Goal: Task Accomplishment & Management: Complete application form

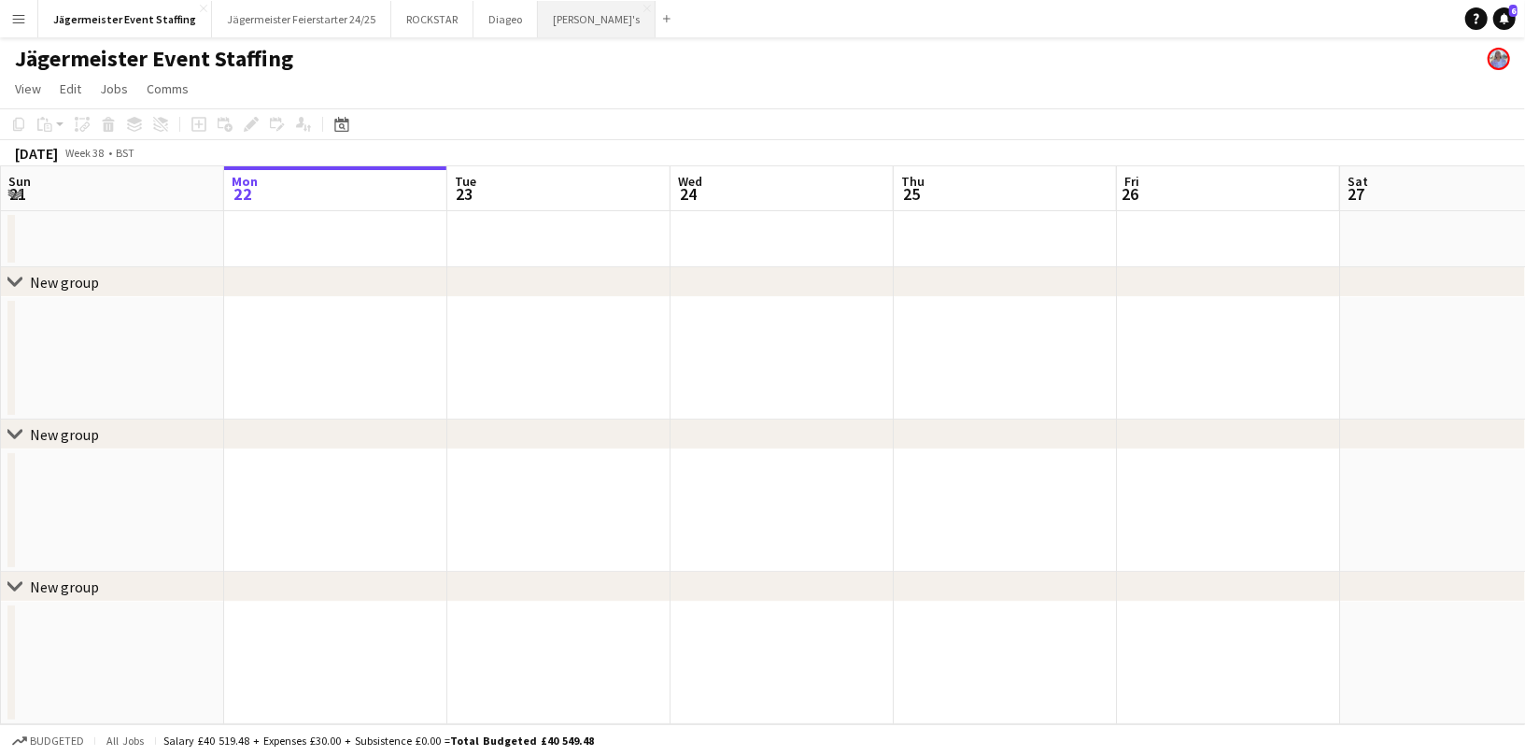
click at [539, 16] on button "[PERSON_NAME]'s Close" at bounding box center [597, 19] width 118 height 36
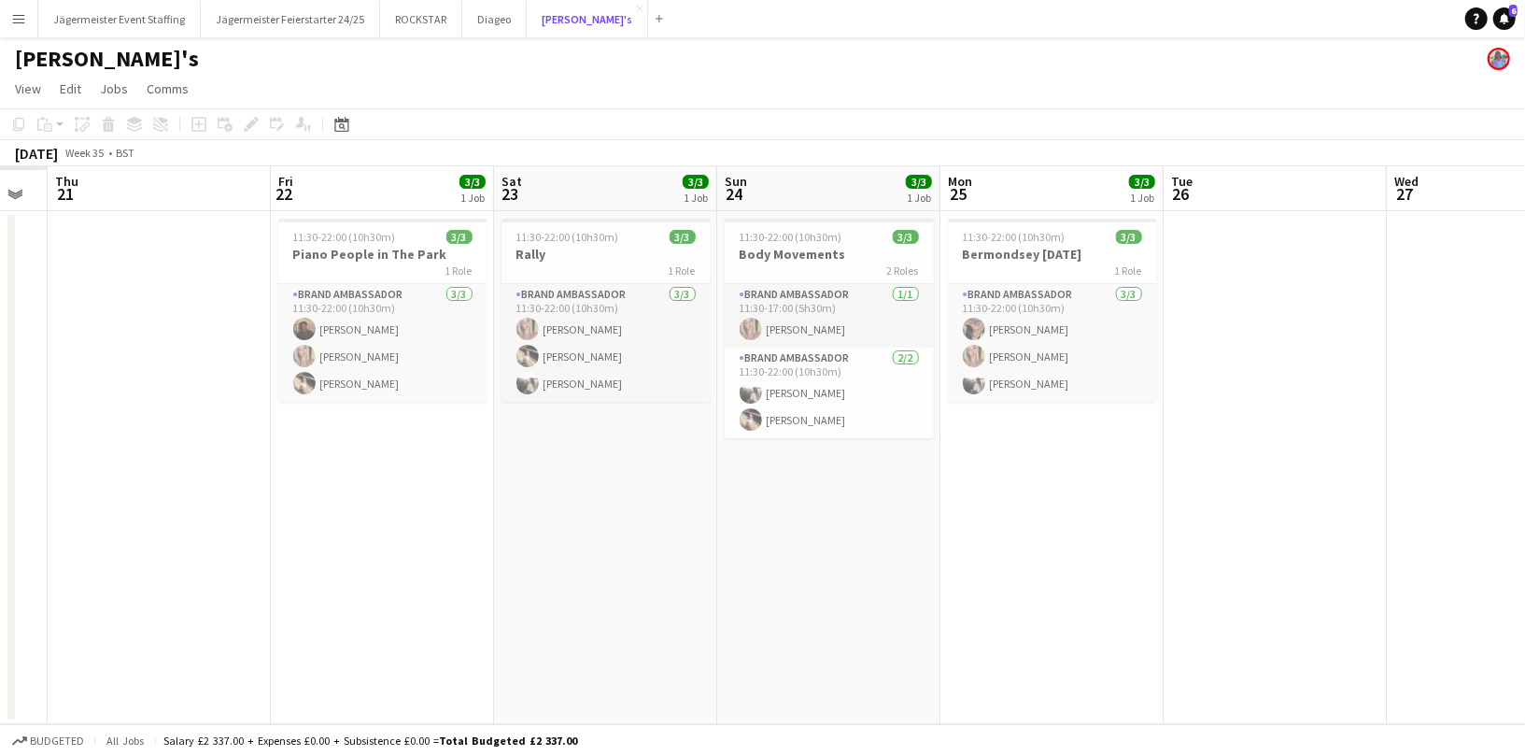
scroll to position [0, 385]
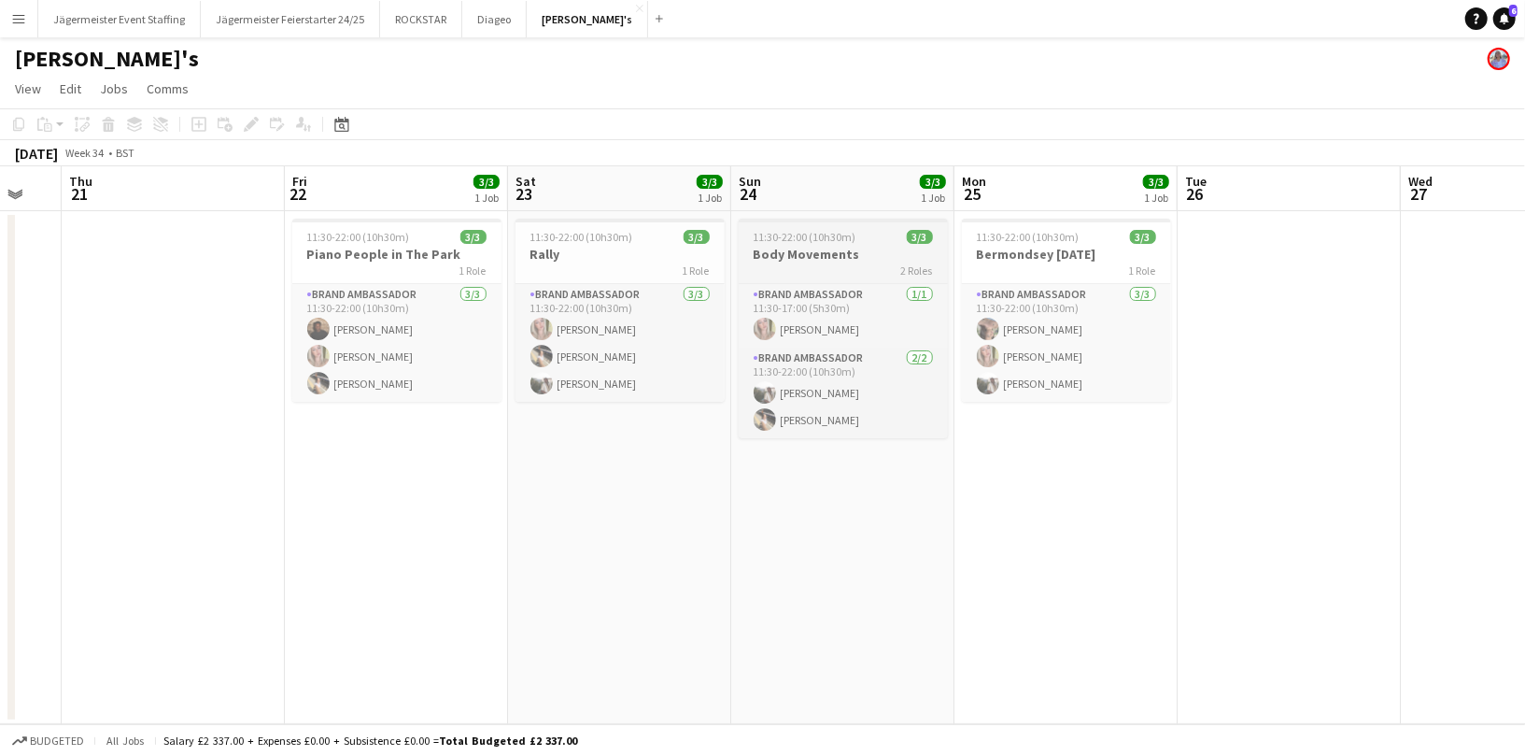
click at [846, 251] on h3 "Body Movements" at bounding box center [843, 254] width 209 height 17
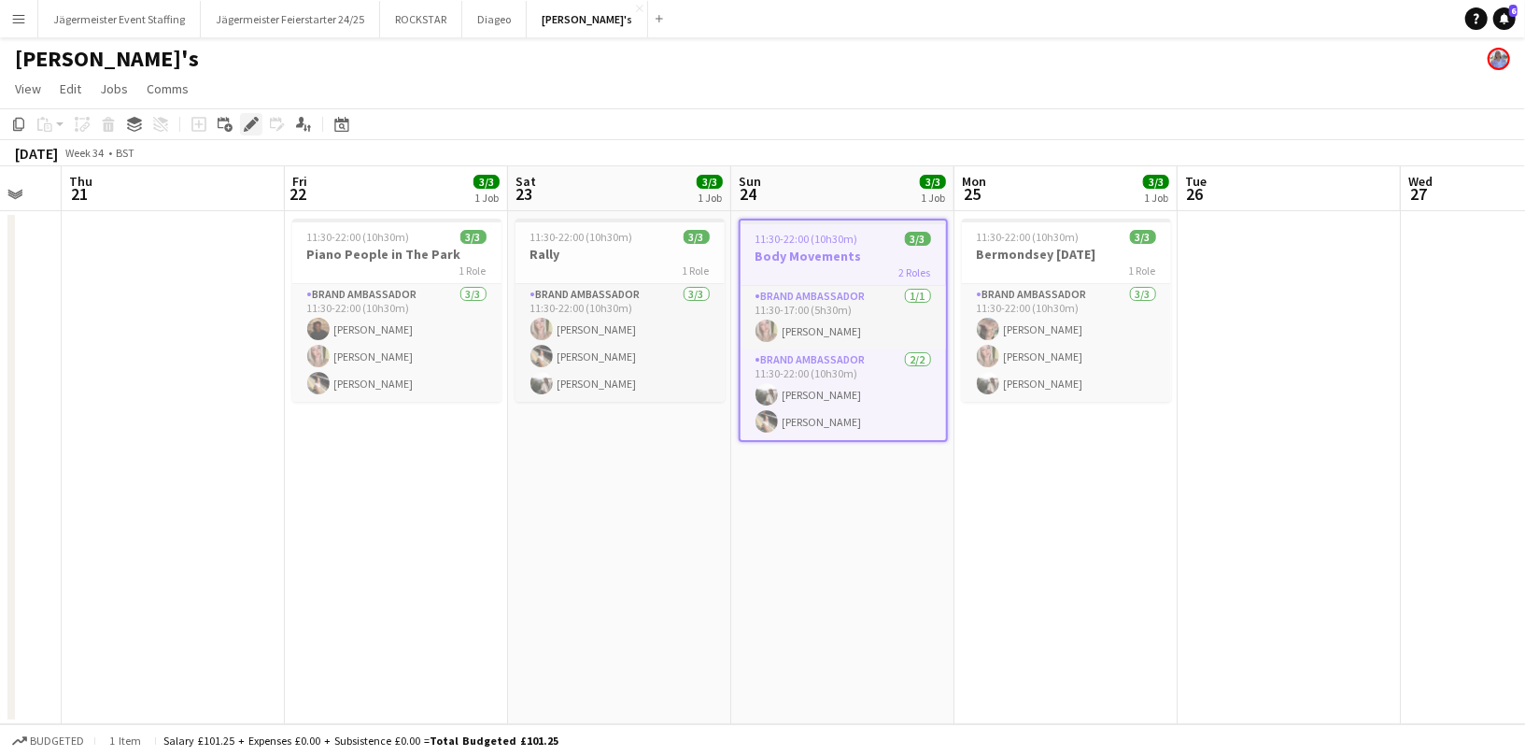
click at [245, 118] on icon "Edit" at bounding box center [251, 124] width 15 height 15
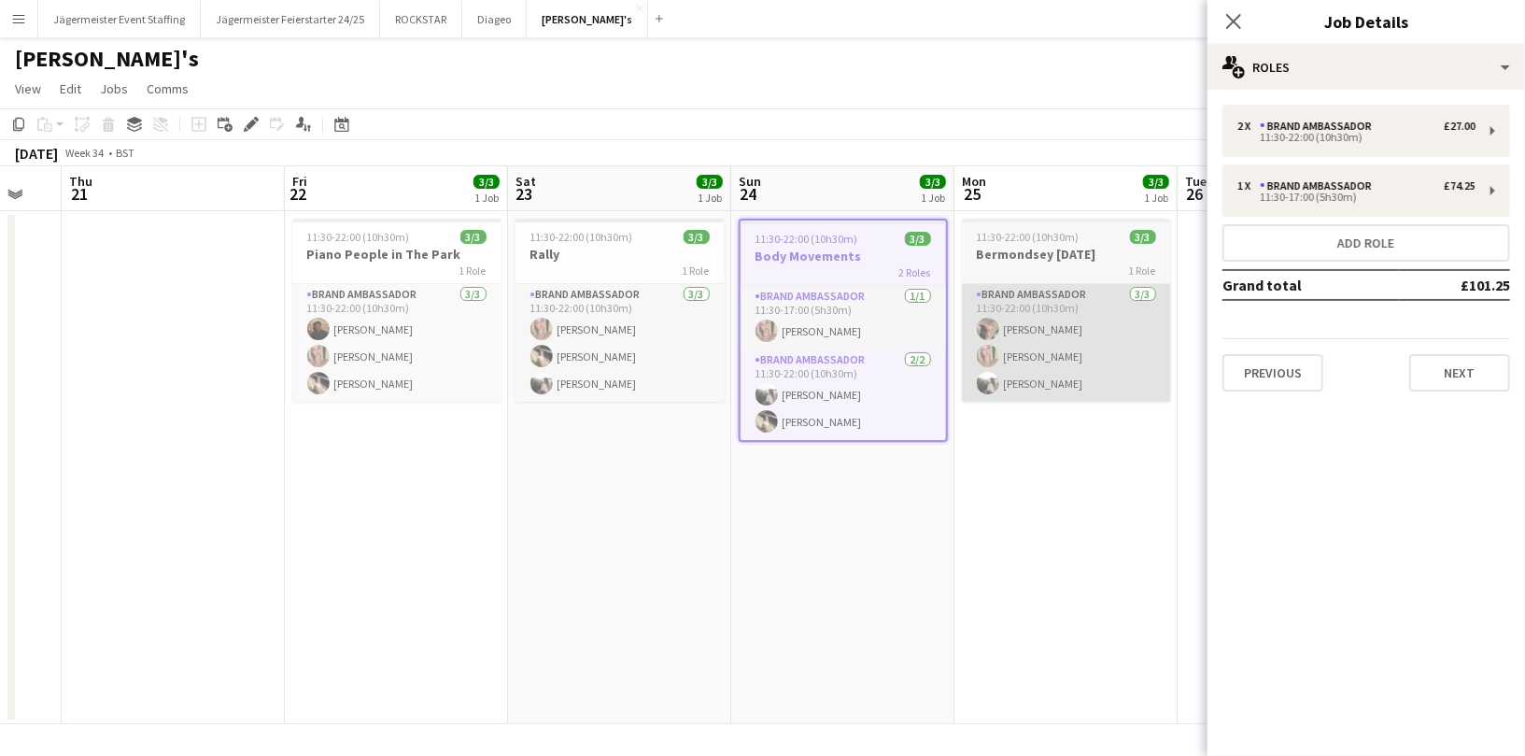
click at [990, 399] on app-card-role "Brand Ambassador [DATE] 11:30-22:00 (10h30m) [PERSON_NAME] [PERSON_NAME] [PERSO…" at bounding box center [1066, 343] width 209 height 118
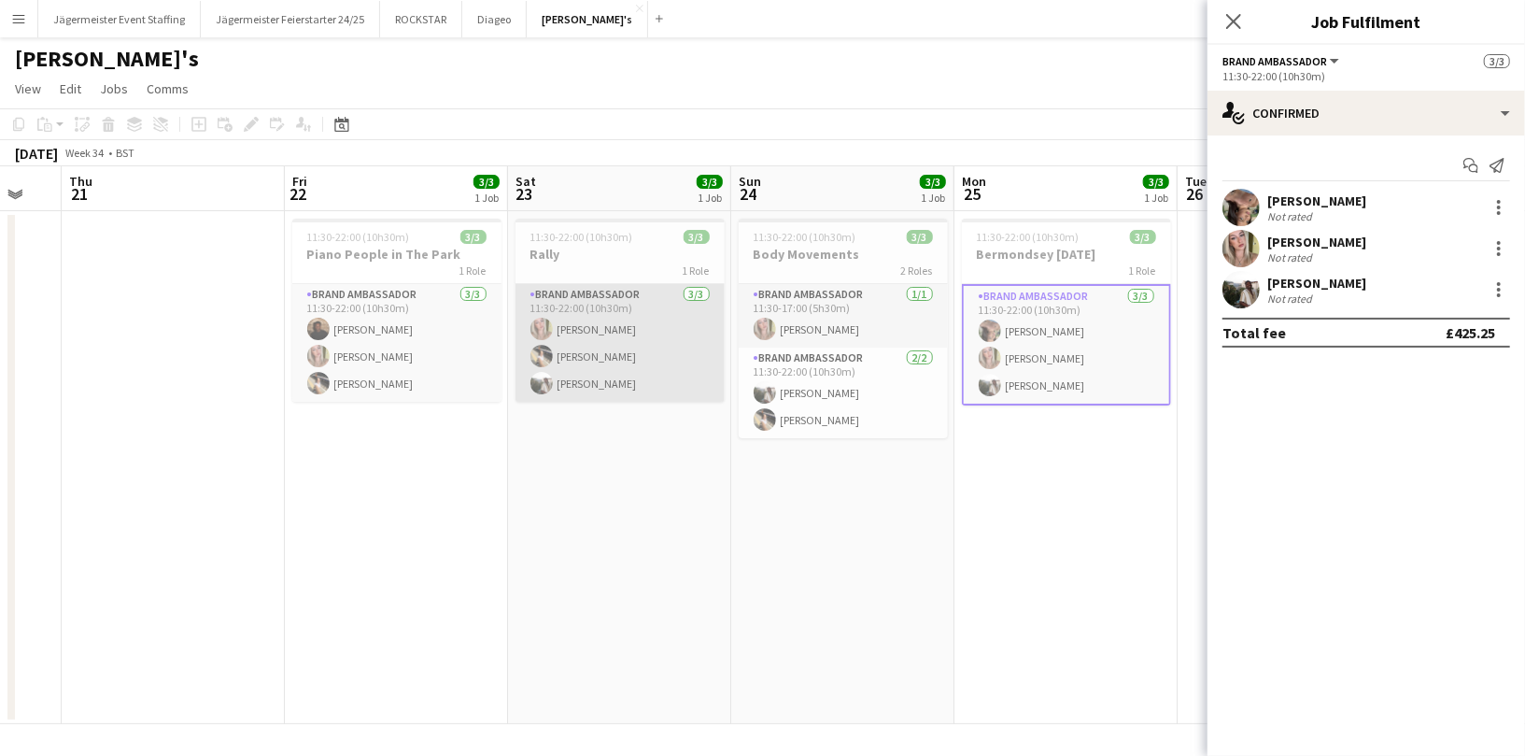
click at [582, 338] on app-card-role "Brand Ambassador [DATE] 11:30-22:00 (10h30m) [PERSON_NAME] [PERSON_NAME] [PERSO…" at bounding box center [620, 343] width 209 height 118
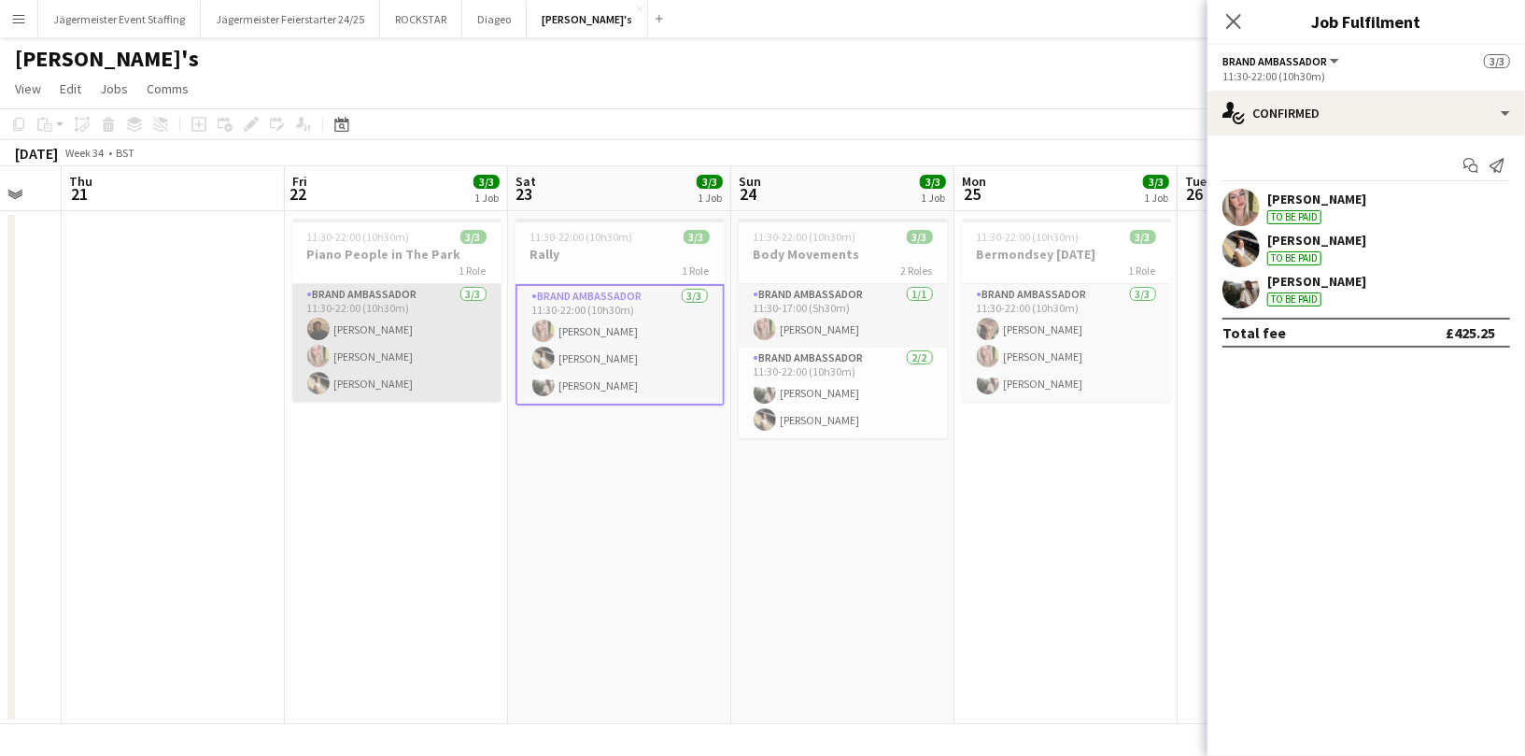
click at [353, 331] on app-card-role "Brand Ambassador [DATE] 11:30-22:00 (10h30m) [PERSON_NAME] [PERSON_NAME] [PERSO…" at bounding box center [396, 343] width 209 height 118
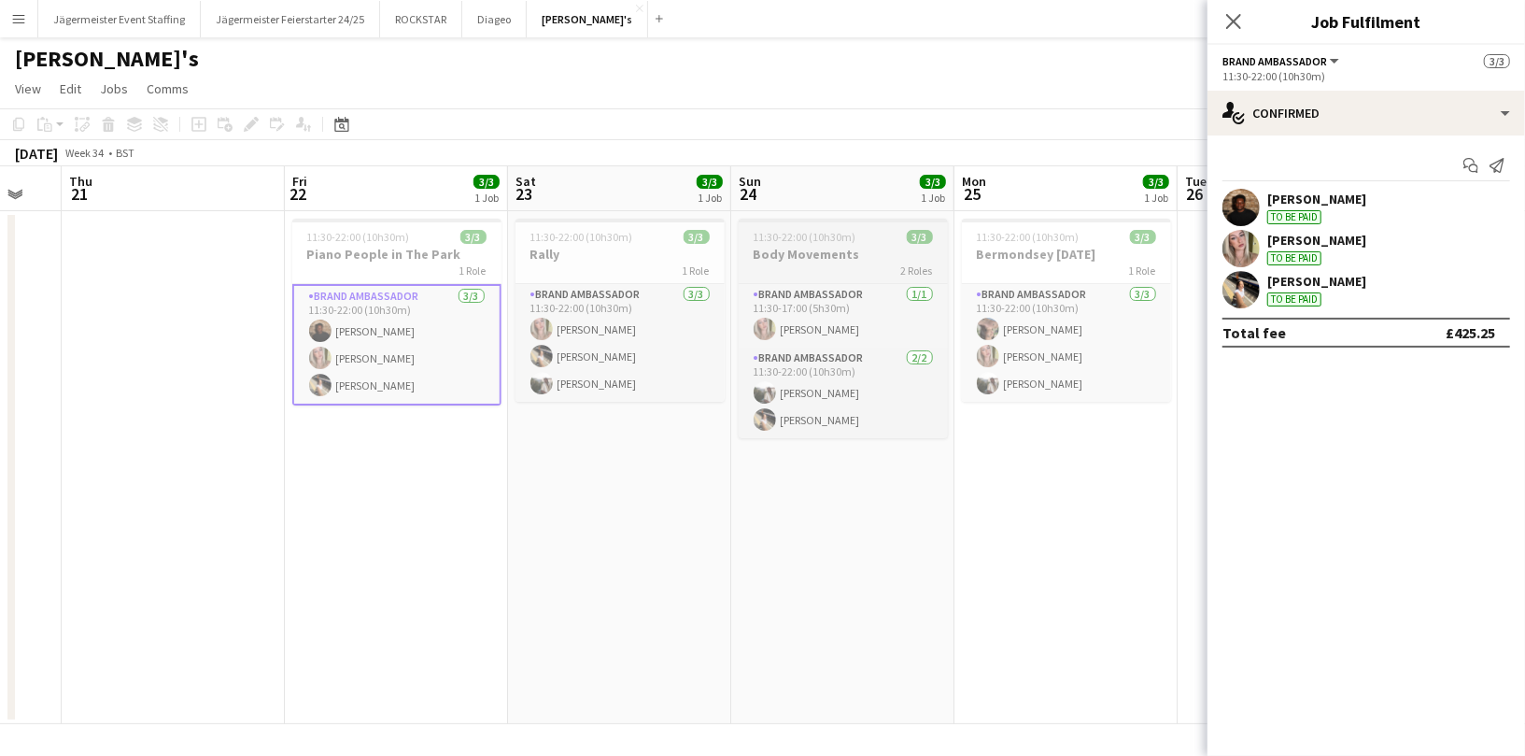
click at [825, 256] on h3 "Body Movements" at bounding box center [843, 254] width 209 height 17
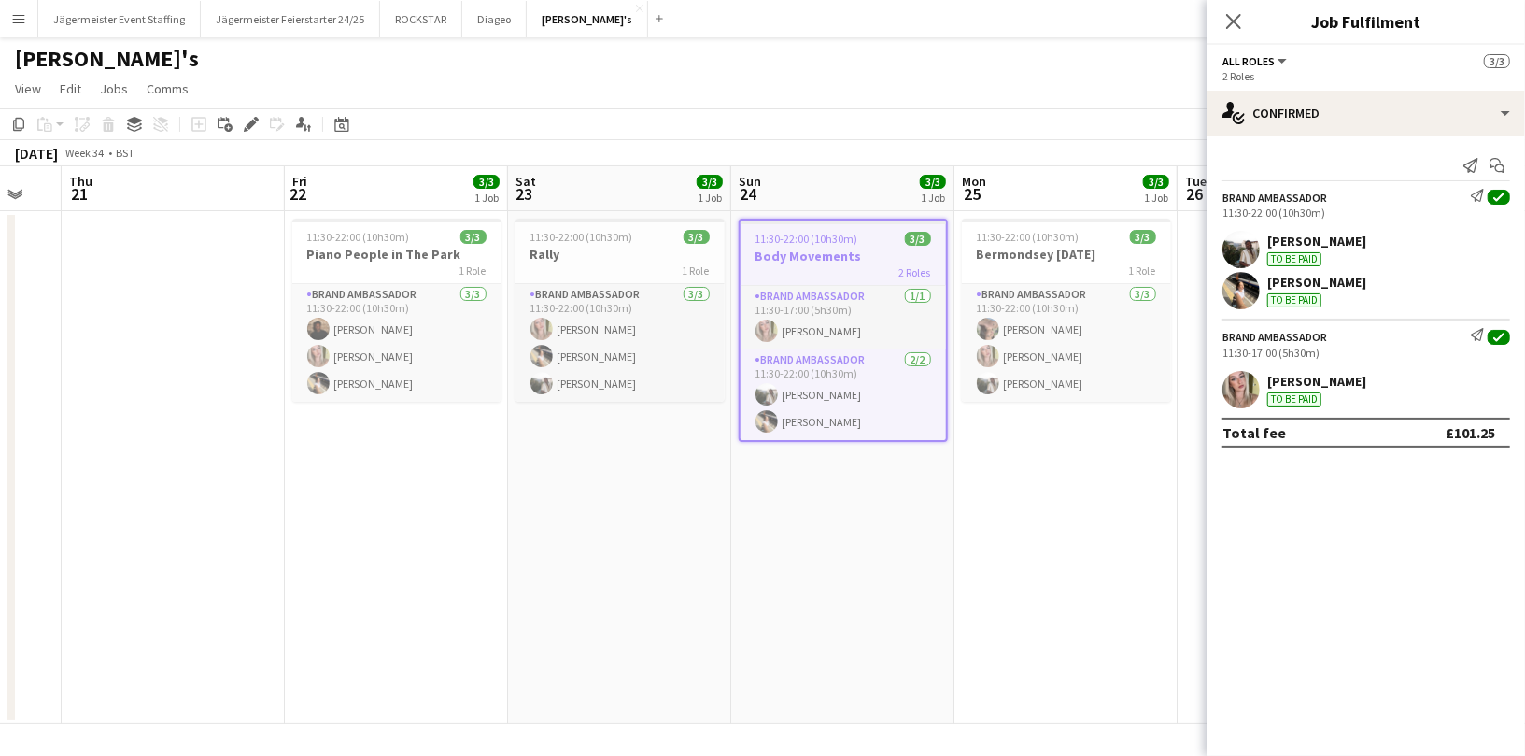
click at [1355, 381] on div "[PERSON_NAME] To be paid" at bounding box center [1367, 389] width 318 height 37
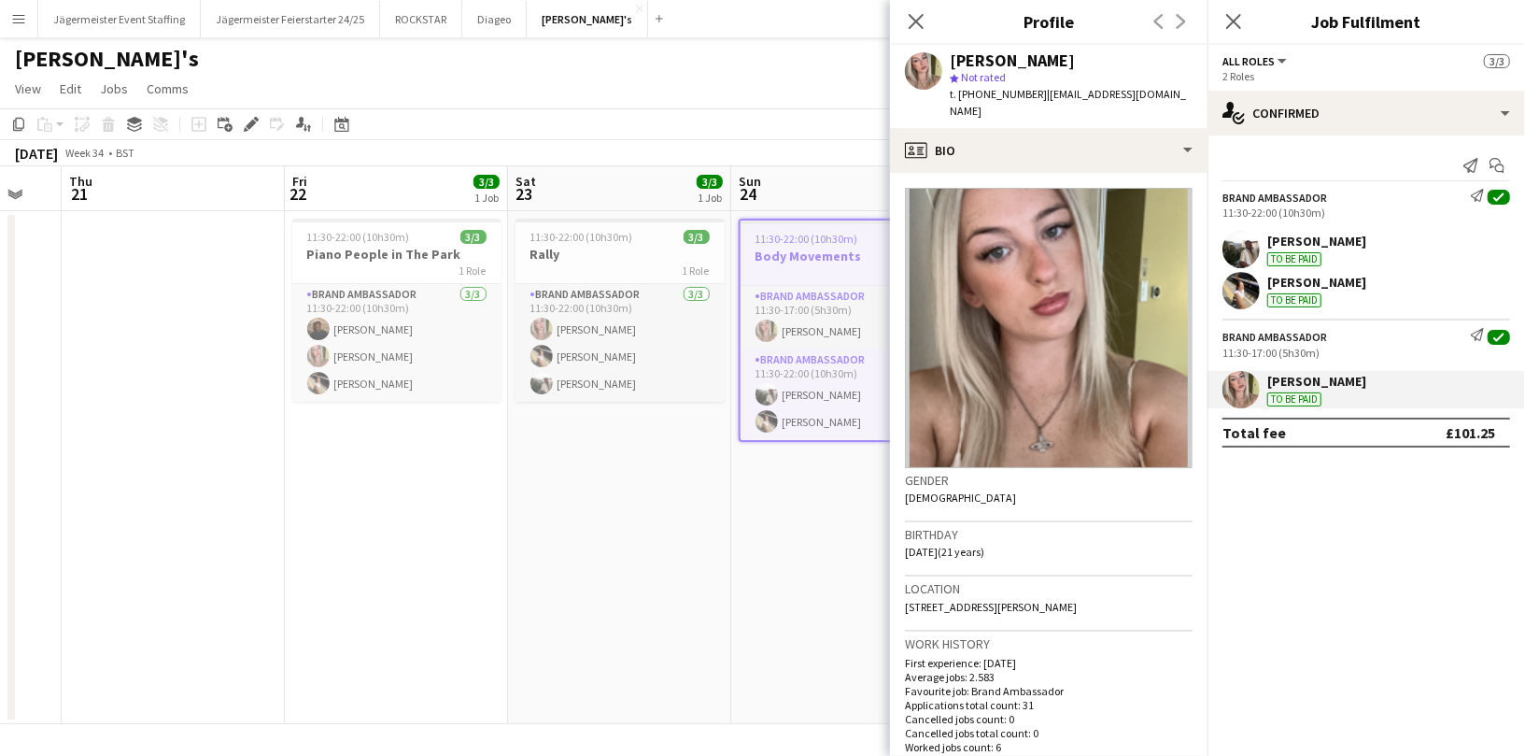
click at [1340, 295] on div "[PERSON_NAME] To be paid" at bounding box center [1316, 291] width 99 height 34
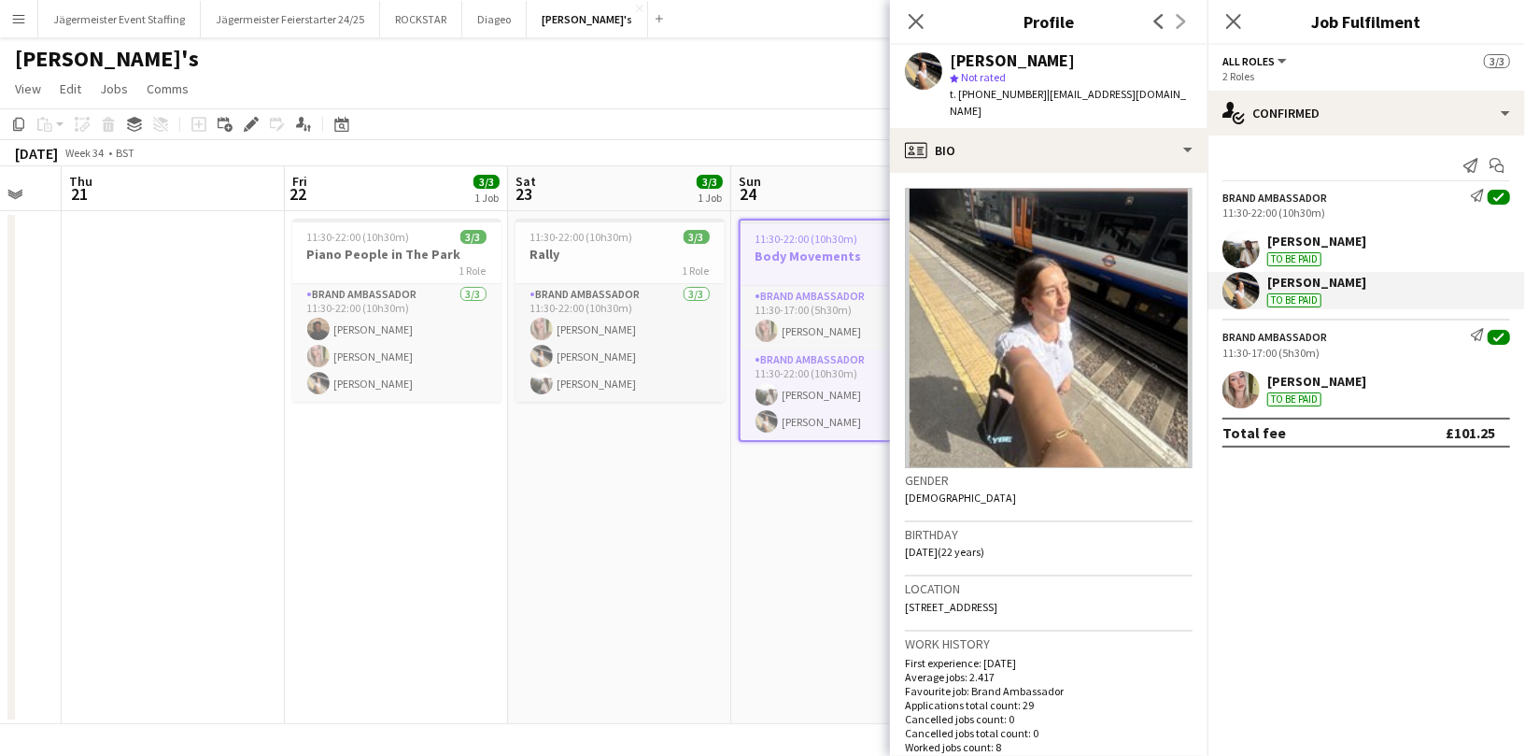
click at [1336, 241] on div "[PERSON_NAME]" at bounding box center [1316, 241] width 99 height 17
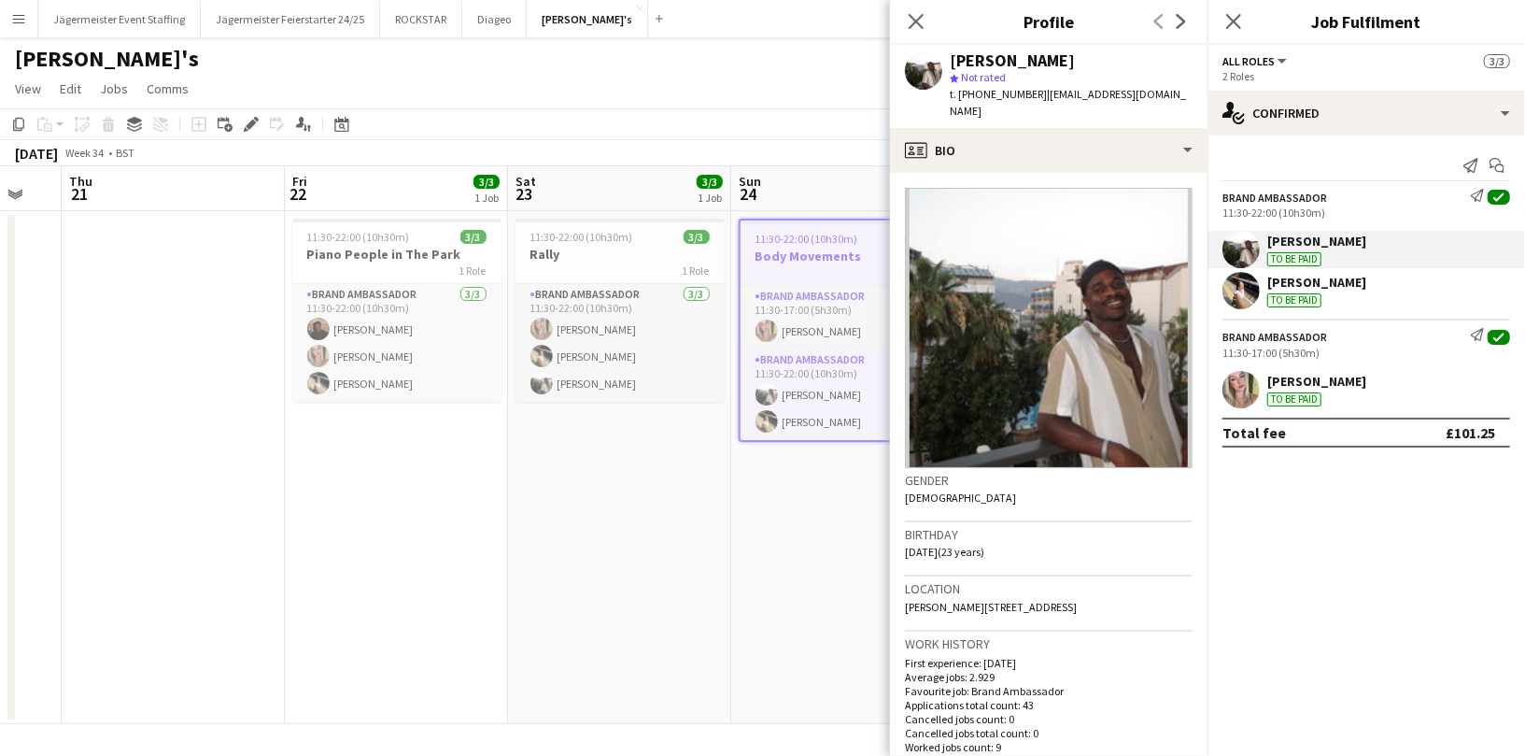
click at [831, 220] on div at bounding box center [843, 222] width 205 height 4
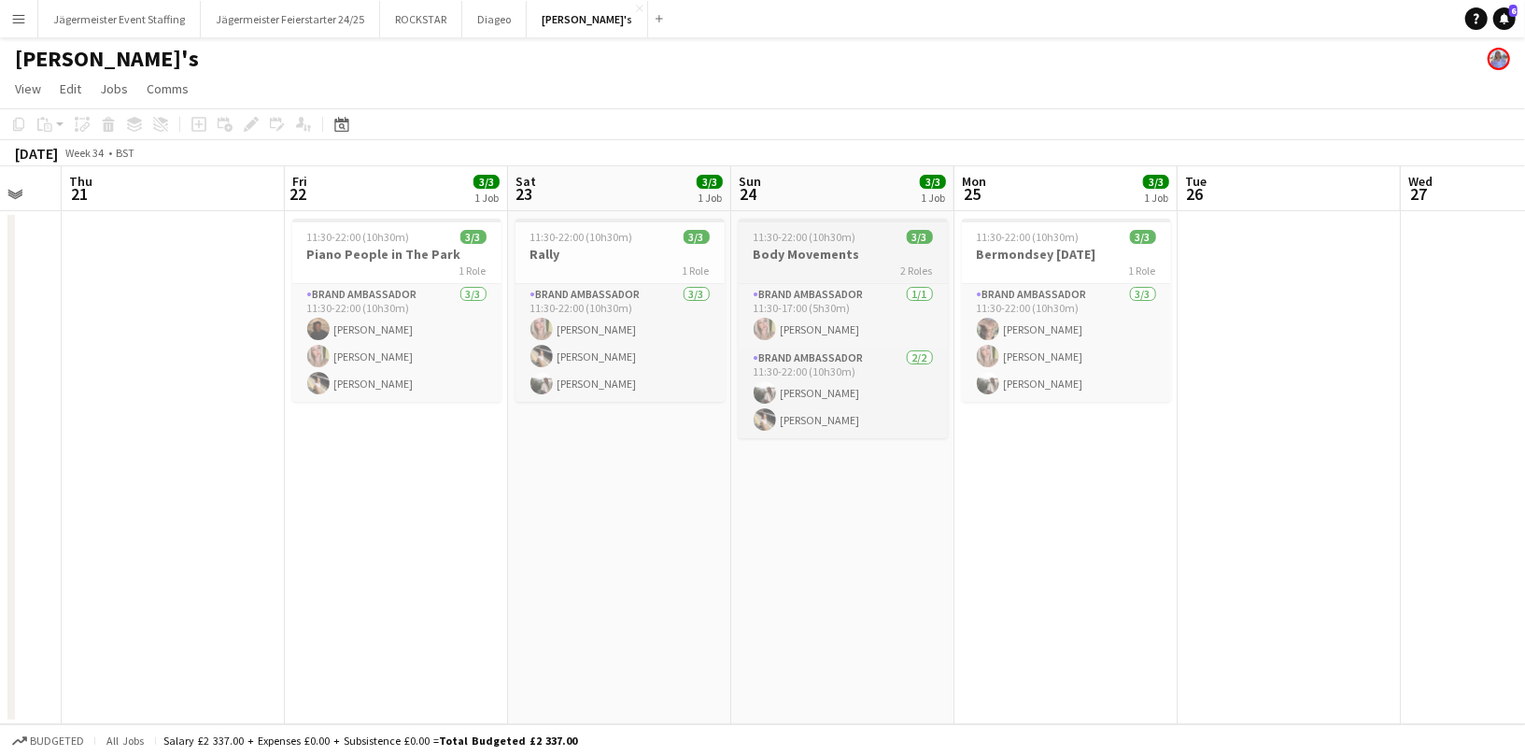
click at [853, 234] on span "11:30-22:00 (10h30m)" at bounding box center [805, 237] width 103 height 14
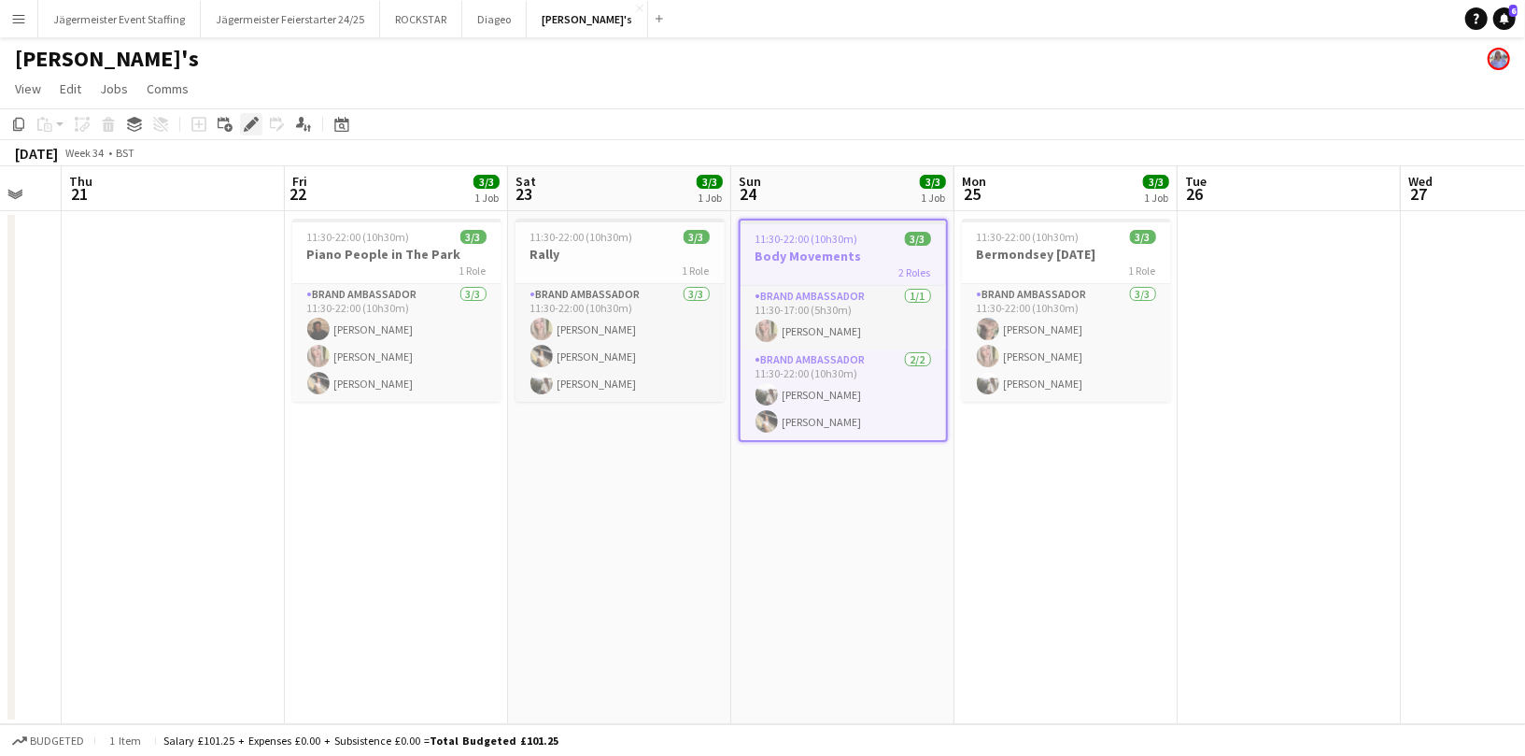
click at [255, 120] on icon "Edit" at bounding box center [251, 124] width 15 height 15
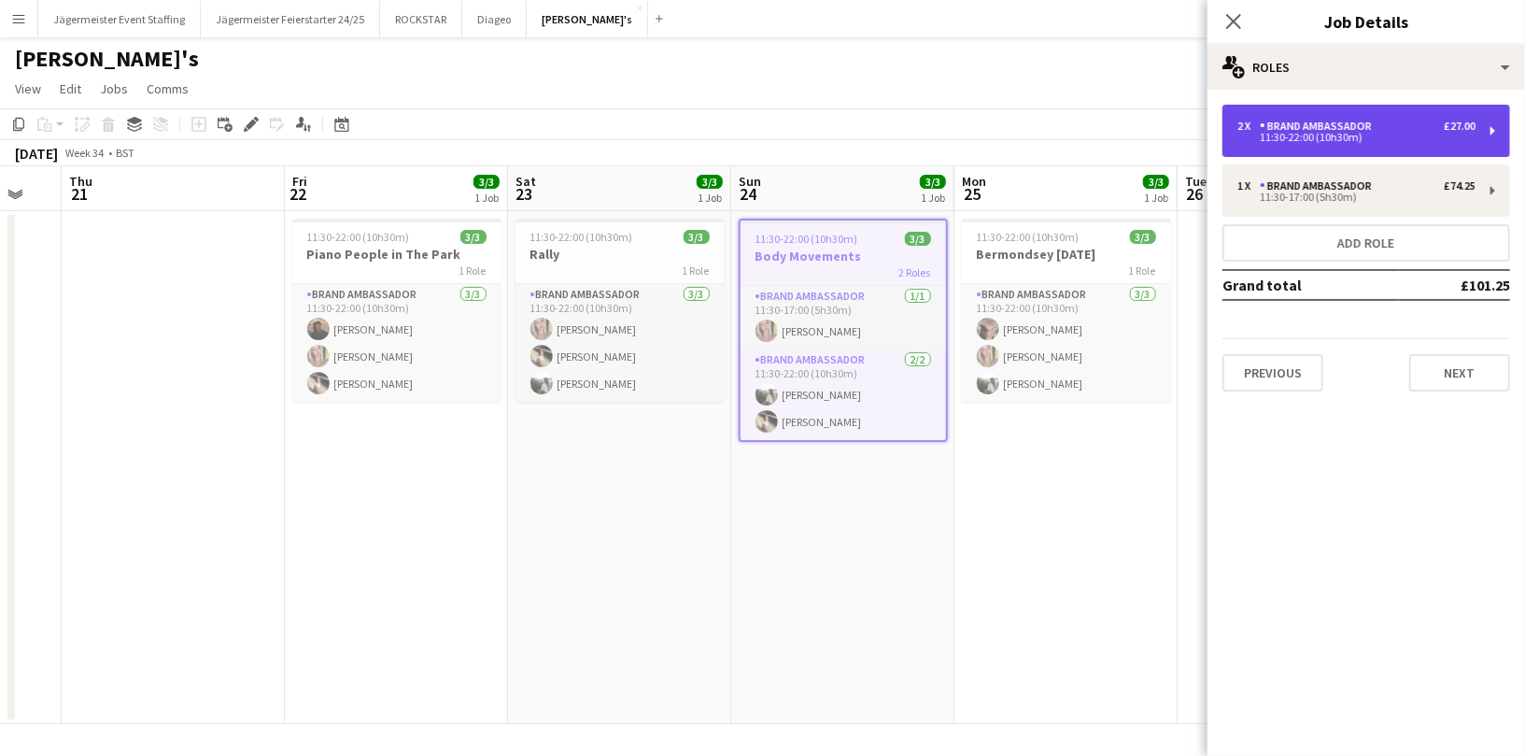
click at [1480, 123] on div "2 x Brand Ambassador £27.00 11:30-22:00 (10h30m)" at bounding box center [1367, 131] width 288 height 52
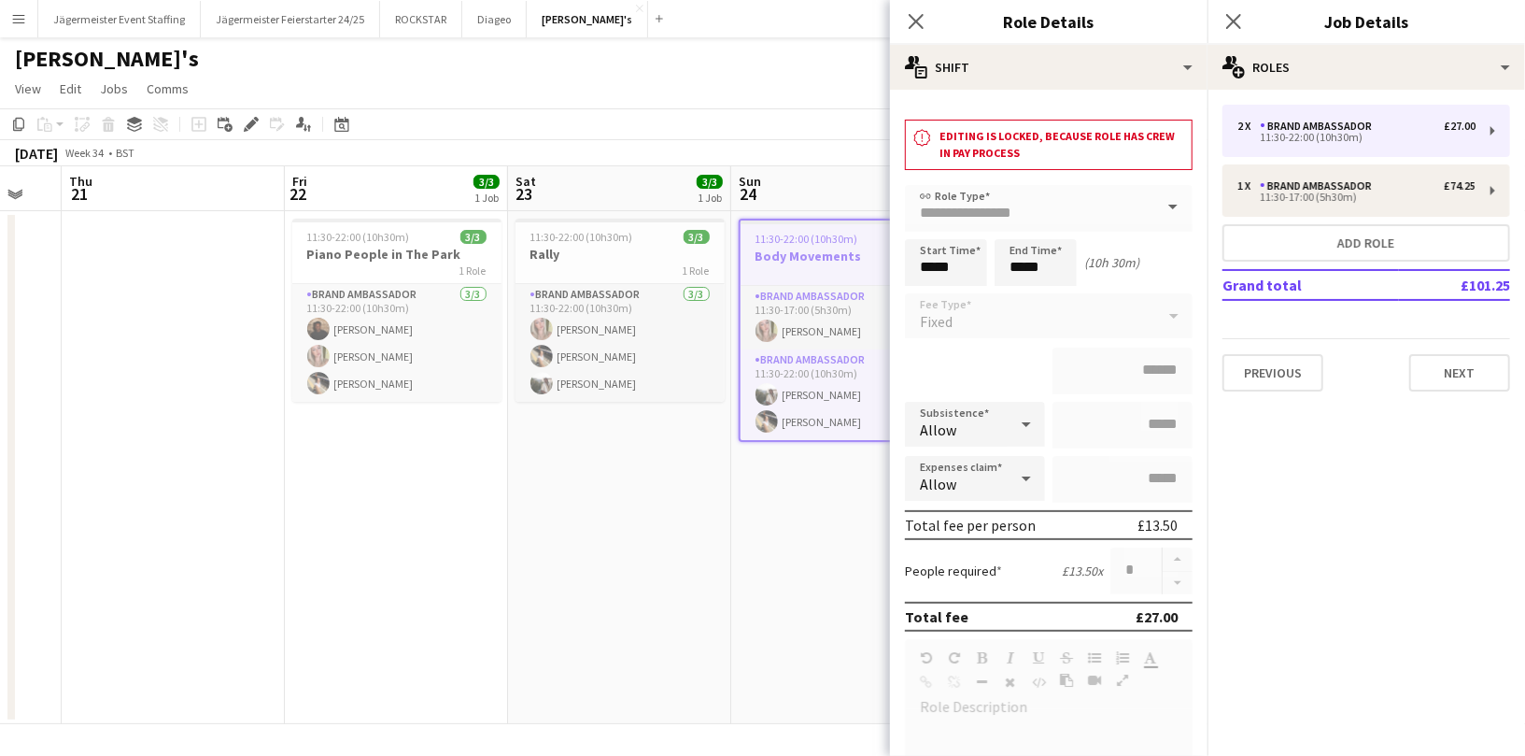
click at [1220, 23] on div "Close pop-in" at bounding box center [1234, 21] width 52 height 43
click at [1228, 22] on icon "Close pop-in" at bounding box center [1233, 21] width 18 height 18
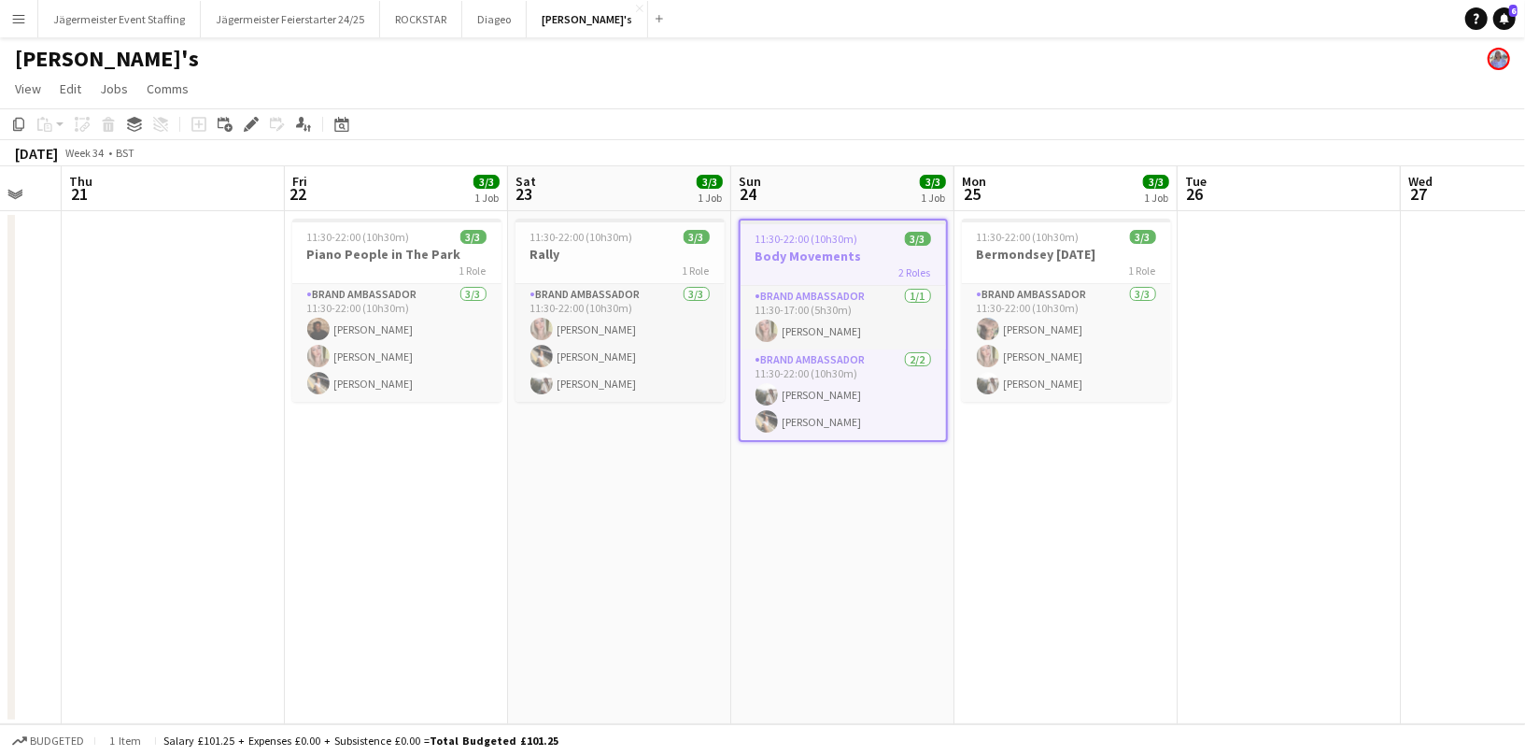
click at [1234, 344] on app-date-cell at bounding box center [1289, 467] width 223 height 513
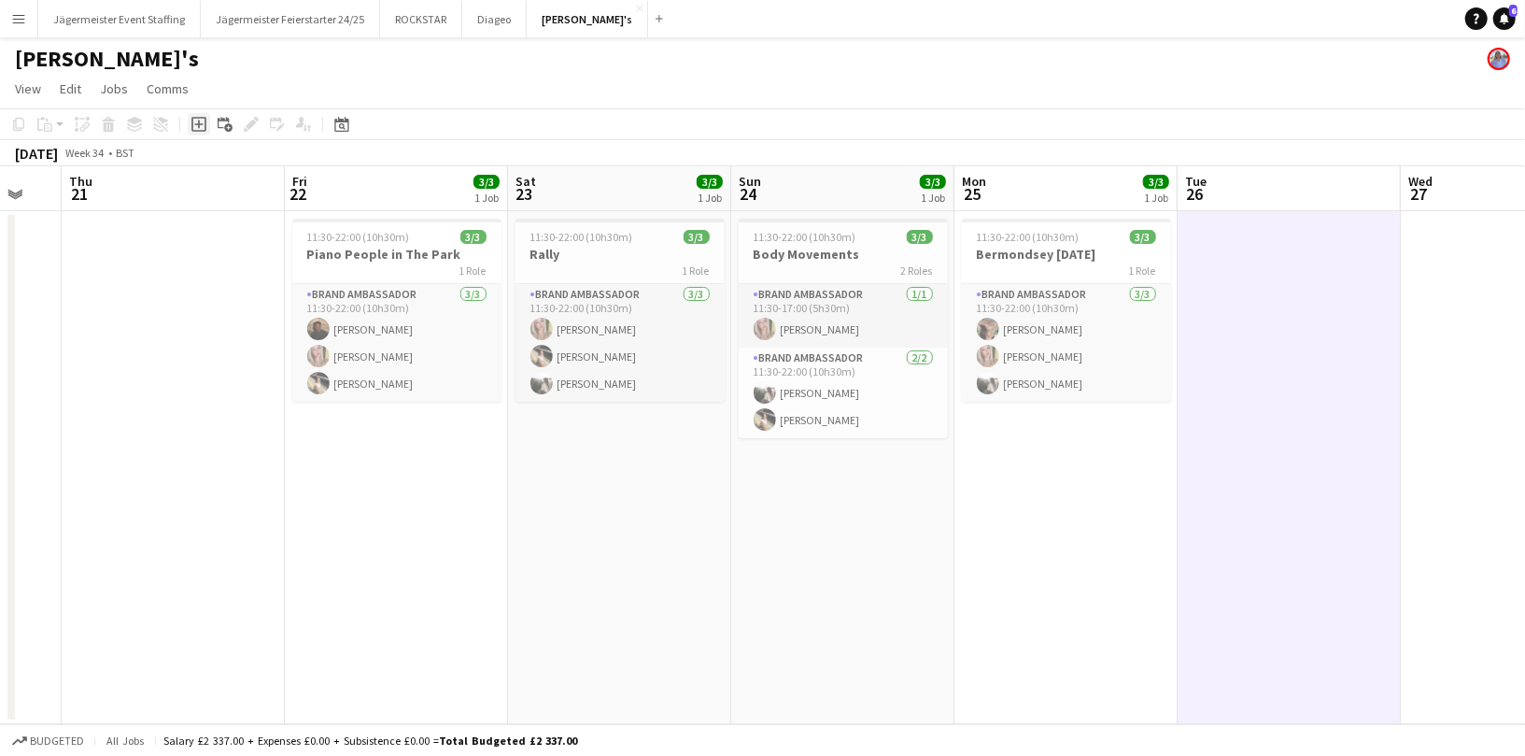
click at [202, 126] on icon "Add job" at bounding box center [198, 124] width 15 height 15
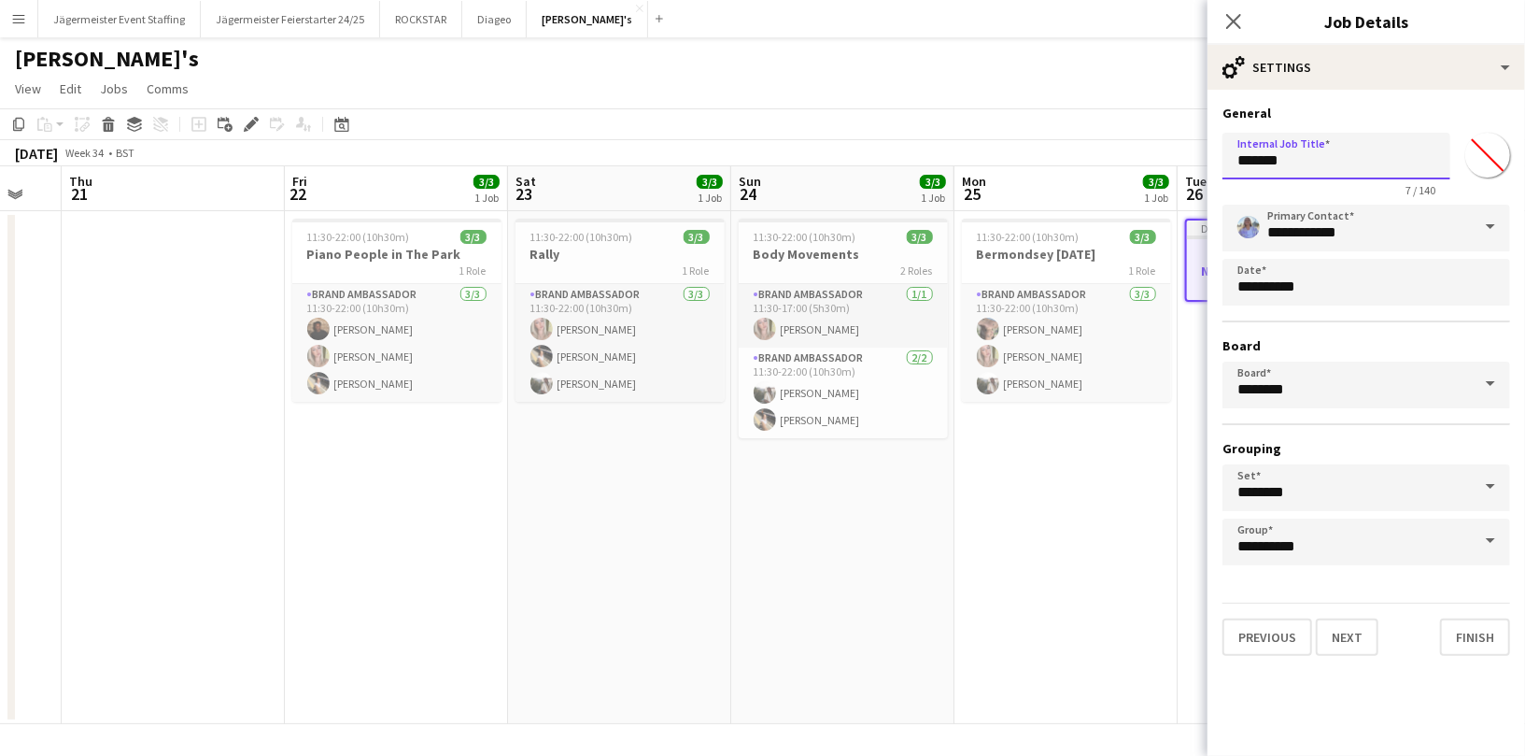
drag, startPoint x: 1204, startPoint y: 160, endPoint x: 1049, endPoint y: 160, distance: 155.0
click at [1046, 160] on body "Menu Boards Boards Boards All jobs Status Workforce Workforce My Workforce Recr…" at bounding box center [762, 378] width 1525 height 756
type input "**********"
click at [1479, 219] on span at bounding box center [1490, 227] width 39 height 45
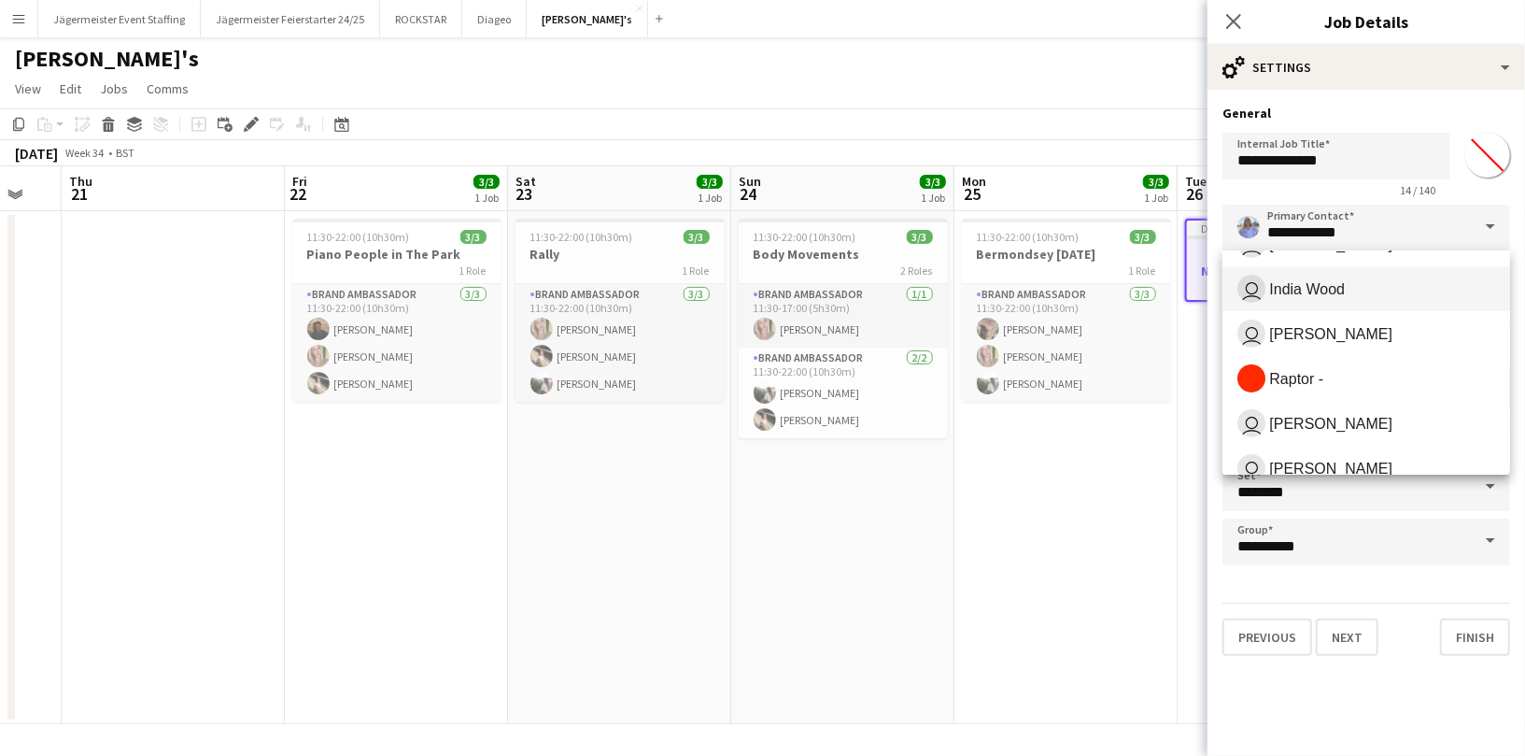
scroll to position [149, 0]
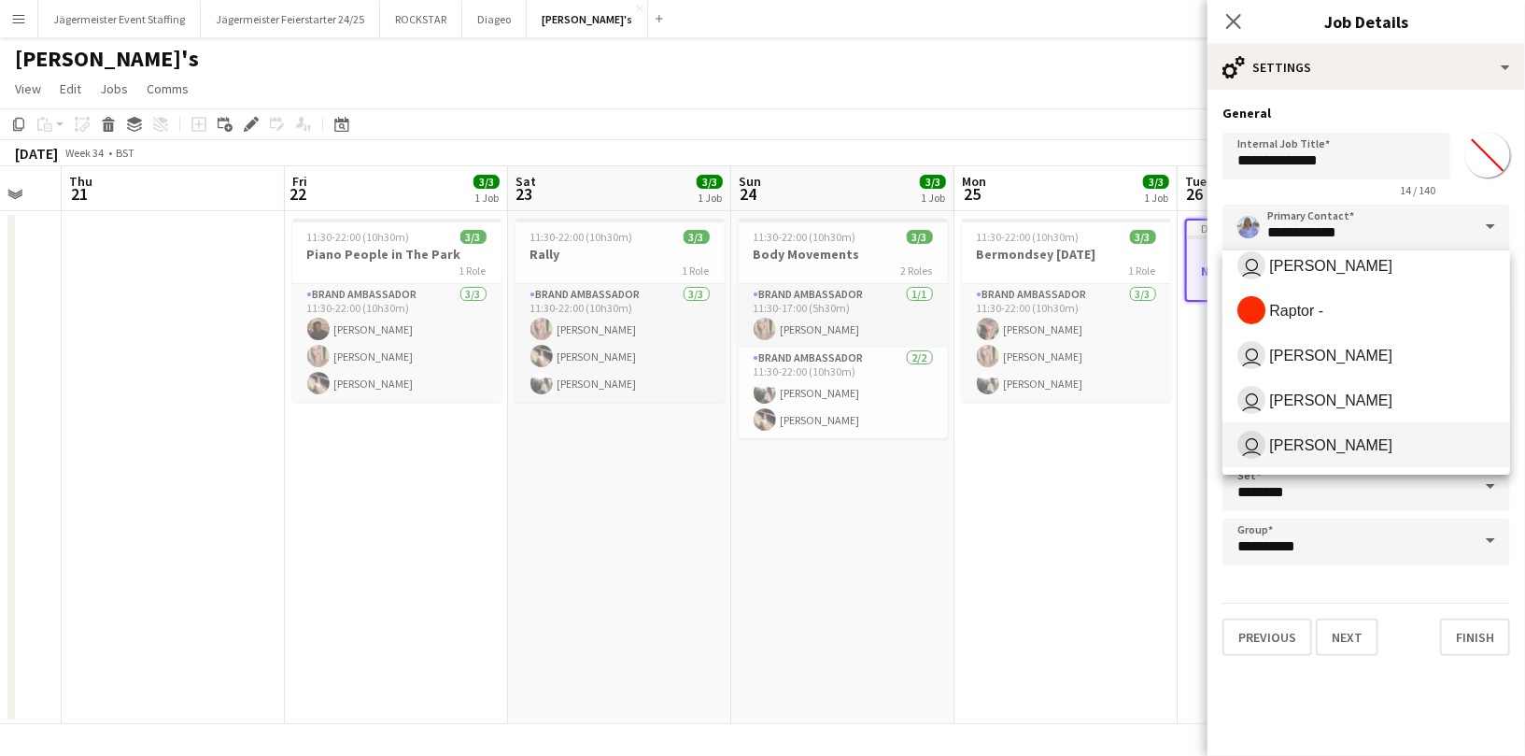
click at [1313, 448] on span "[PERSON_NAME]" at bounding box center [1330, 445] width 123 height 18
type input "**********"
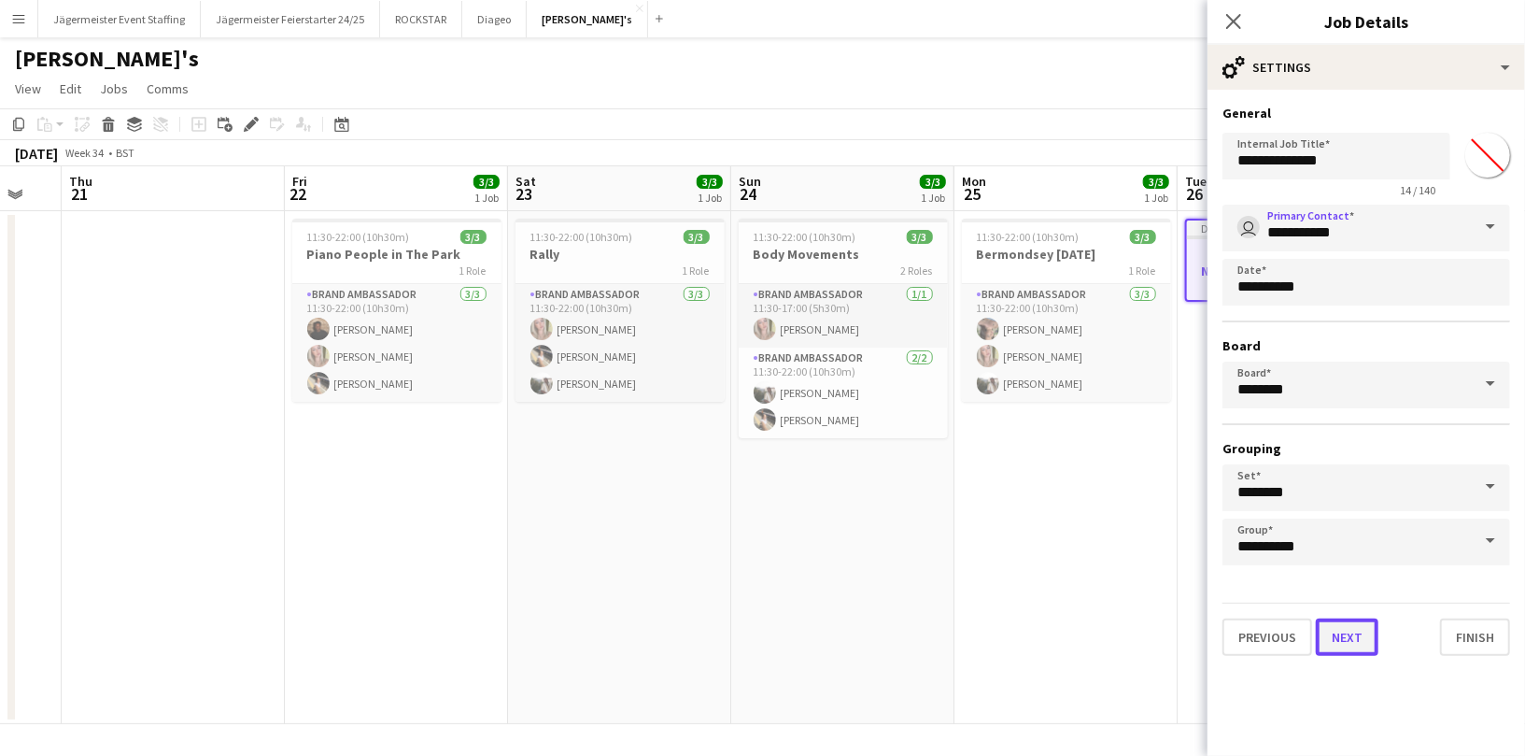
click at [1359, 637] on button "Next" at bounding box center [1347, 636] width 63 height 37
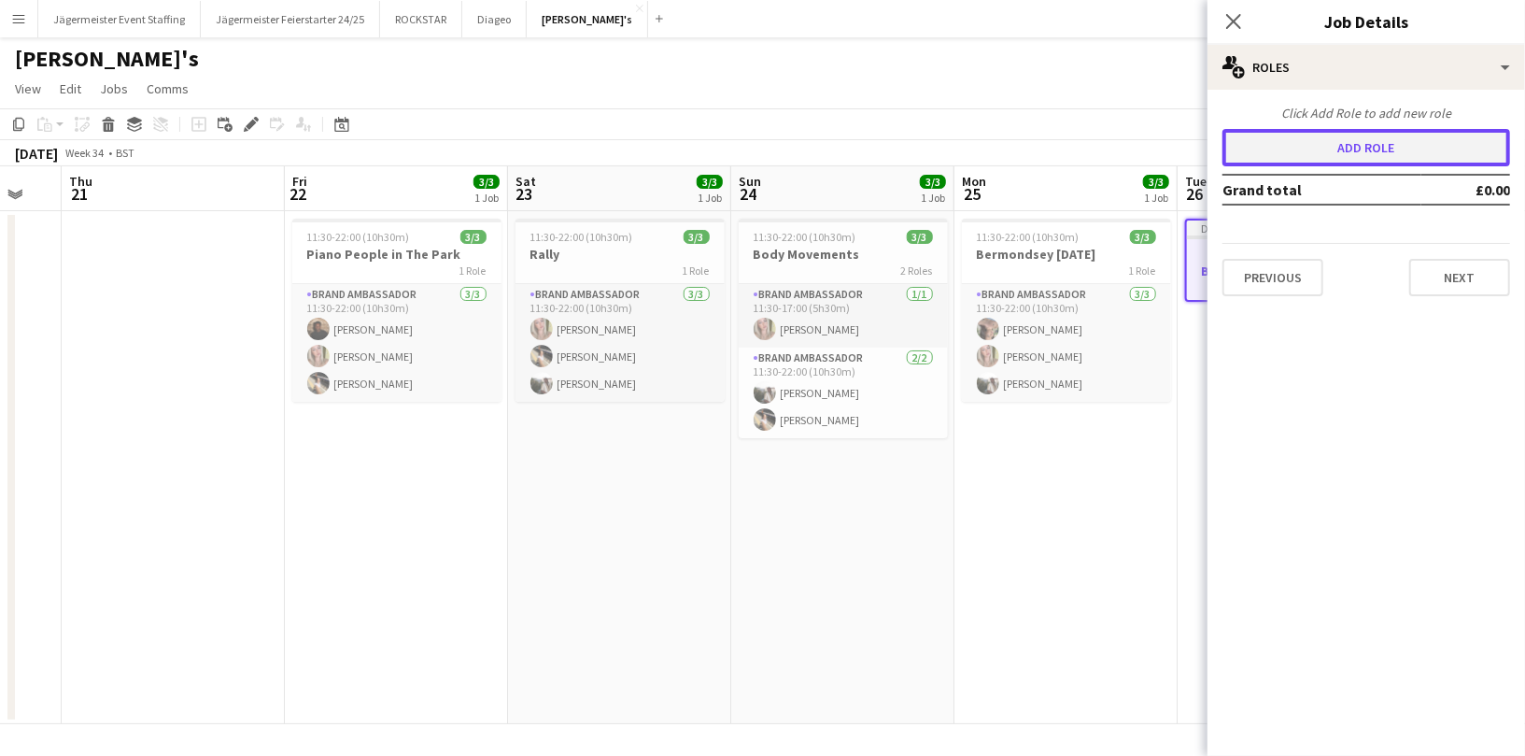
click at [1424, 153] on button "Add role" at bounding box center [1367, 147] width 288 height 37
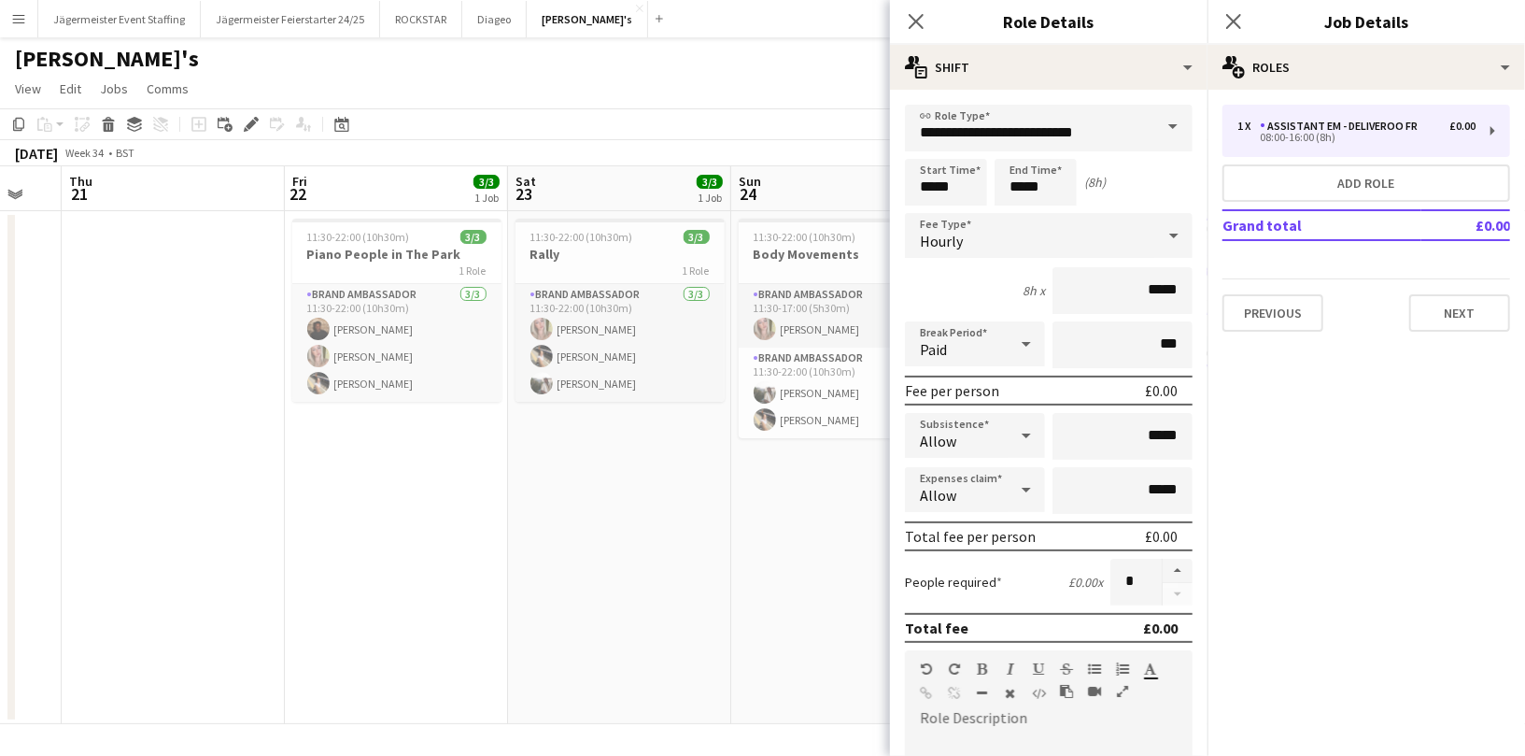
click at [1174, 234] on icon at bounding box center [1173, 235] width 9 height 5
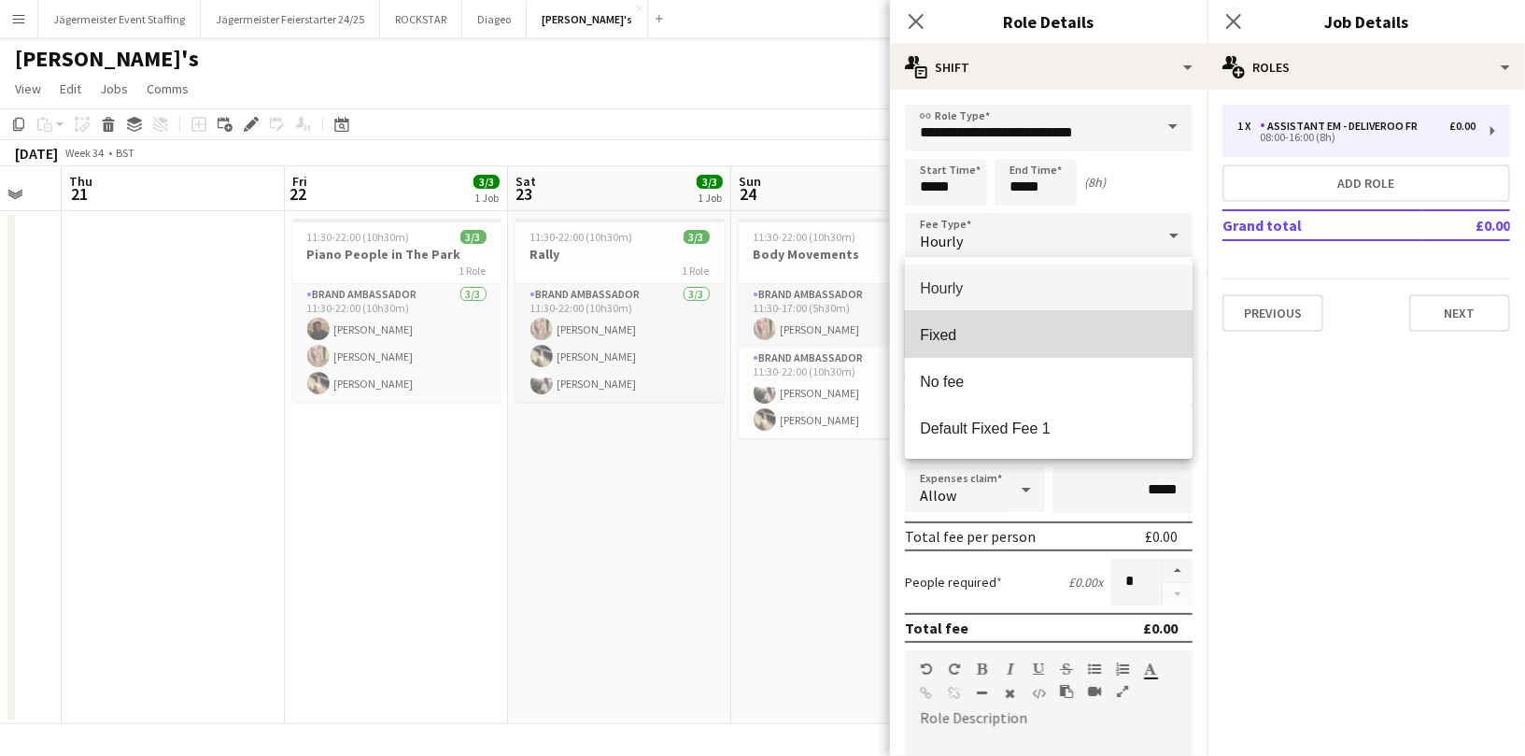
click at [1019, 330] on span "Fixed" at bounding box center [1049, 335] width 258 height 18
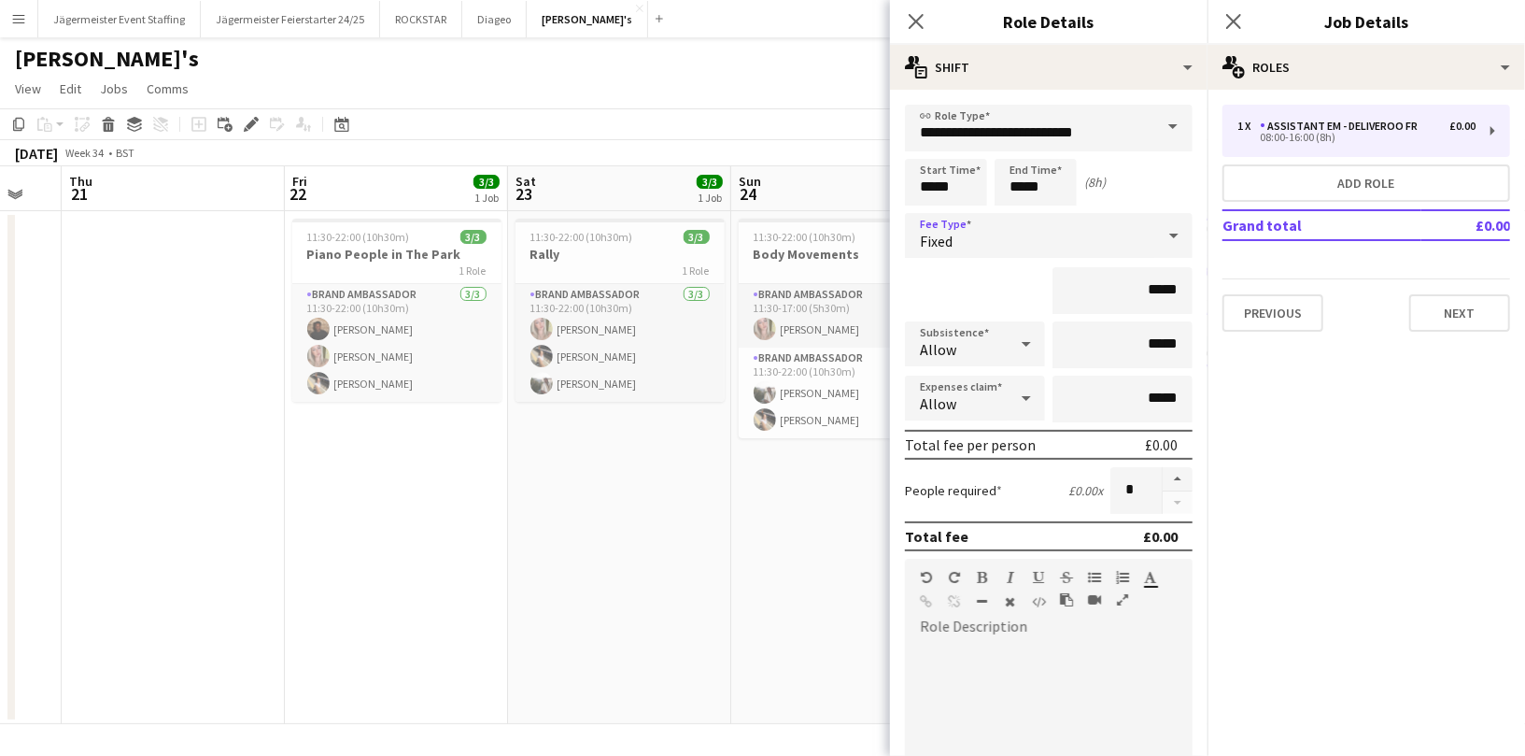
click at [1169, 135] on span at bounding box center [1172, 127] width 39 height 45
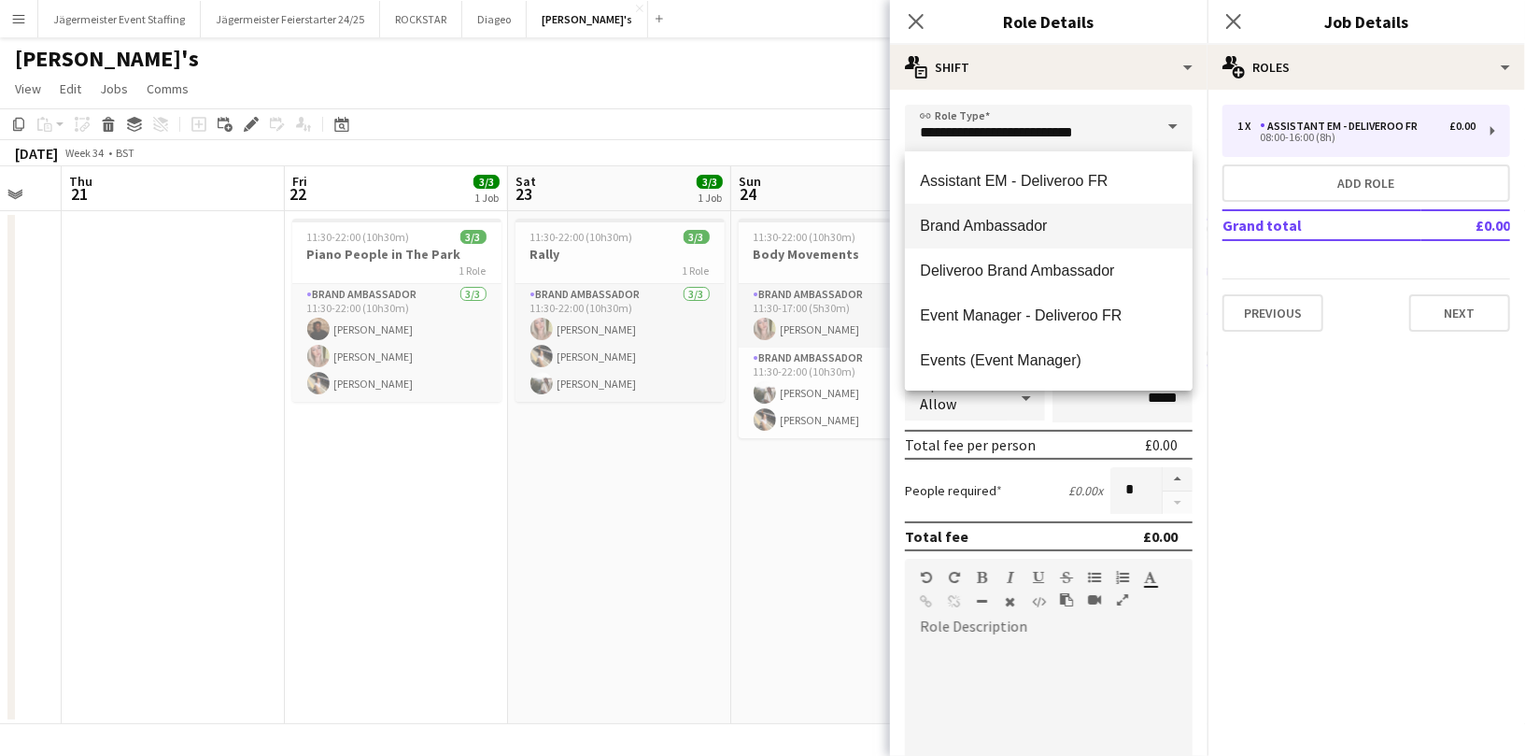
click at [1045, 215] on mat-option "Brand Ambassador" at bounding box center [1049, 226] width 288 height 45
type input "**********"
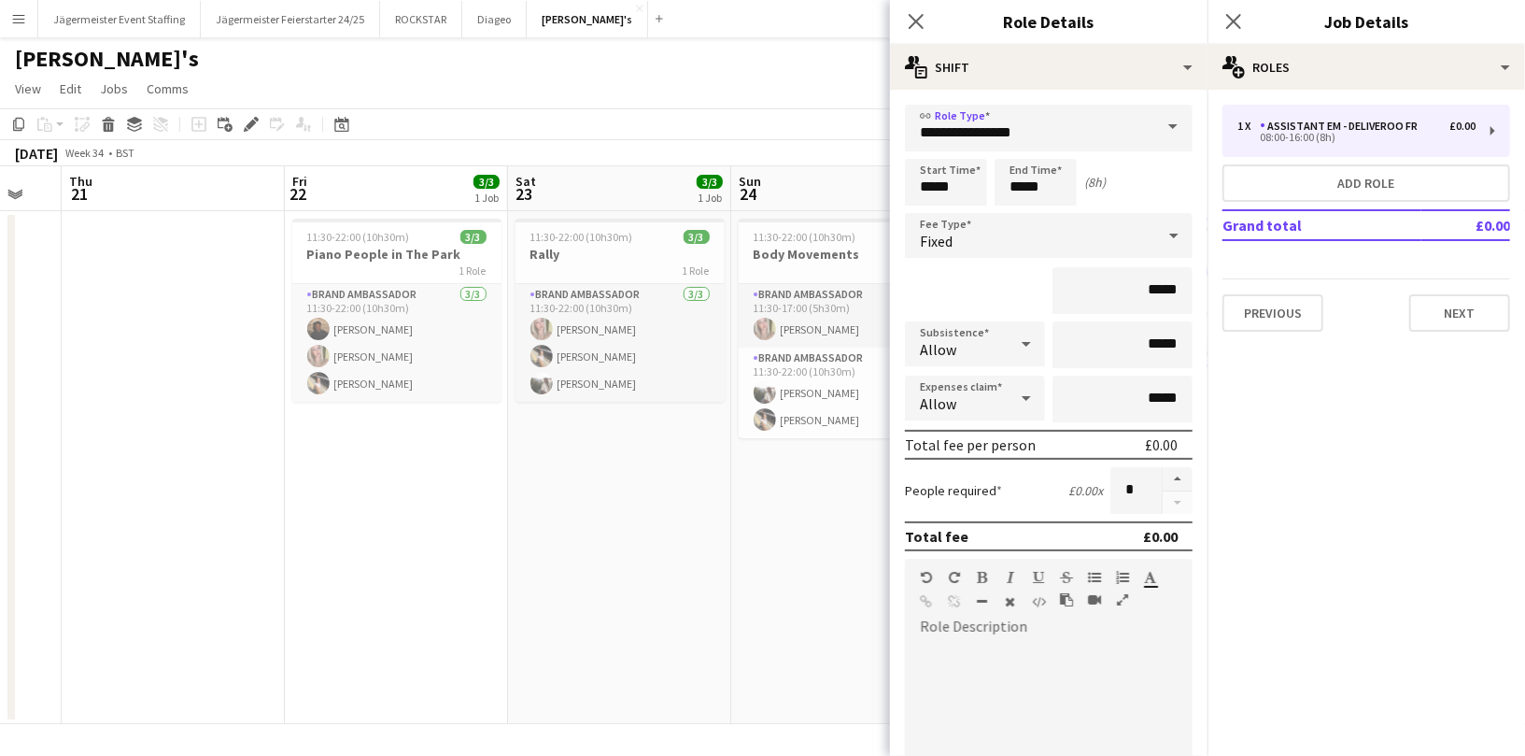
click at [1381, 455] on mat-expansion-panel "pencil3 General details 1 x Assistant EM - Deliveroo FR £0.00 08:00-16:00 (8h) …" at bounding box center [1367, 423] width 318 height 666
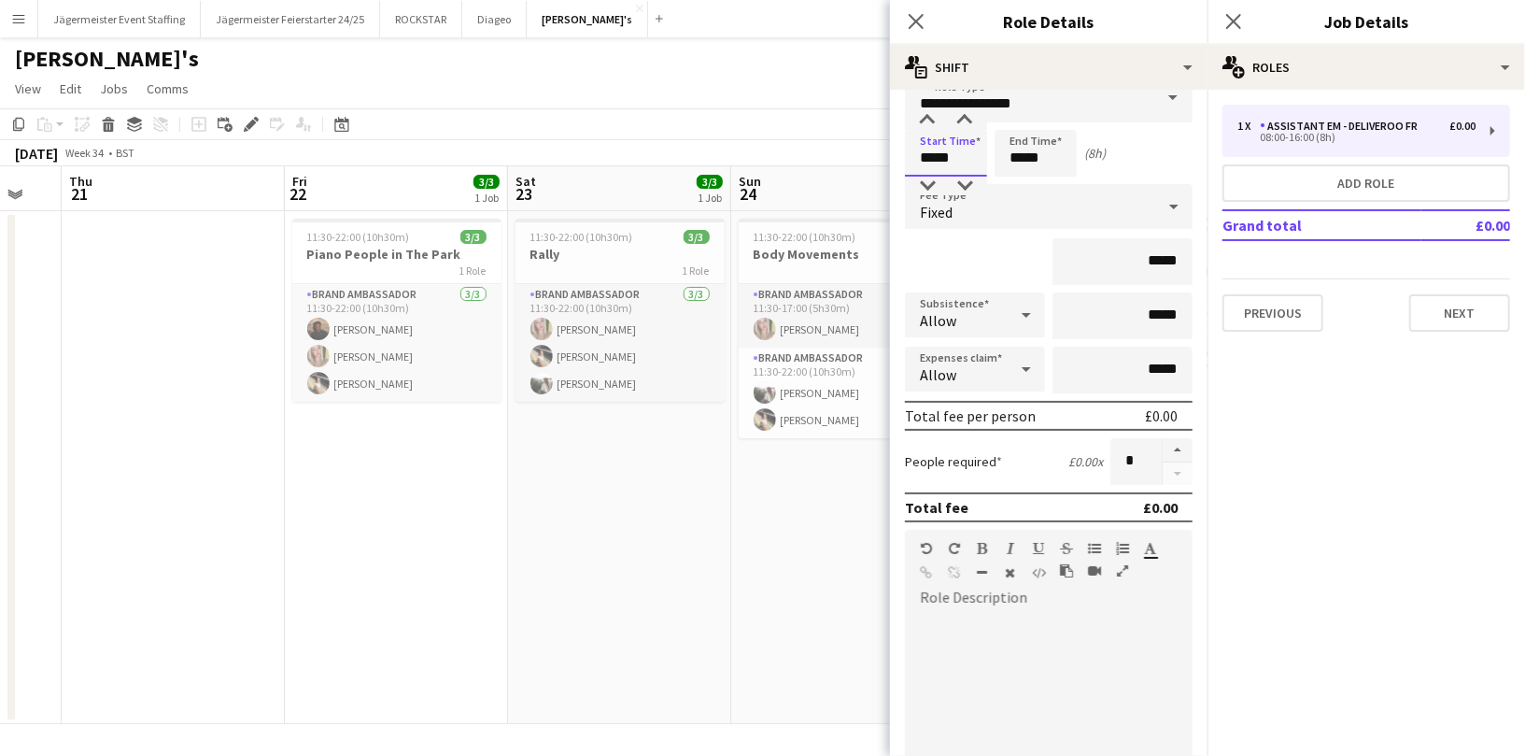
drag, startPoint x: 964, startPoint y: 159, endPoint x: 833, endPoint y: 146, distance: 131.4
click at [833, 146] on body "Menu Boards Boards Boards All jobs Status Workforce Workforce My Workforce Recr…" at bounding box center [762, 378] width 1525 height 756
type input "*****"
drag, startPoint x: 1051, startPoint y: 163, endPoint x: 892, endPoint y: 163, distance: 158.8
click at [892, 163] on form "**********" at bounding box center [1049, 610] width 318 height 1069
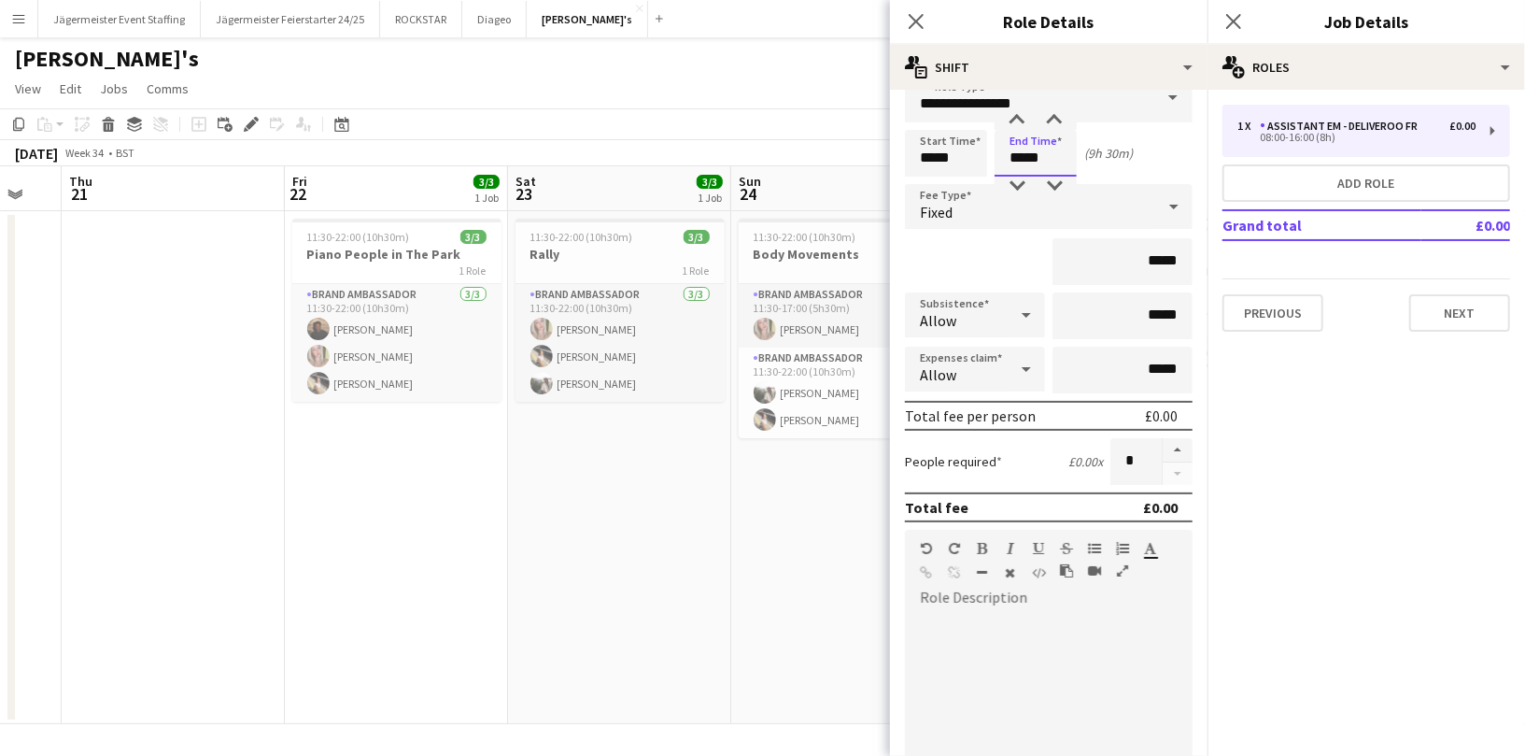
type input "*****"
click at [1185, 195] on div at bounding box center [1173, 206] width 37 height 37
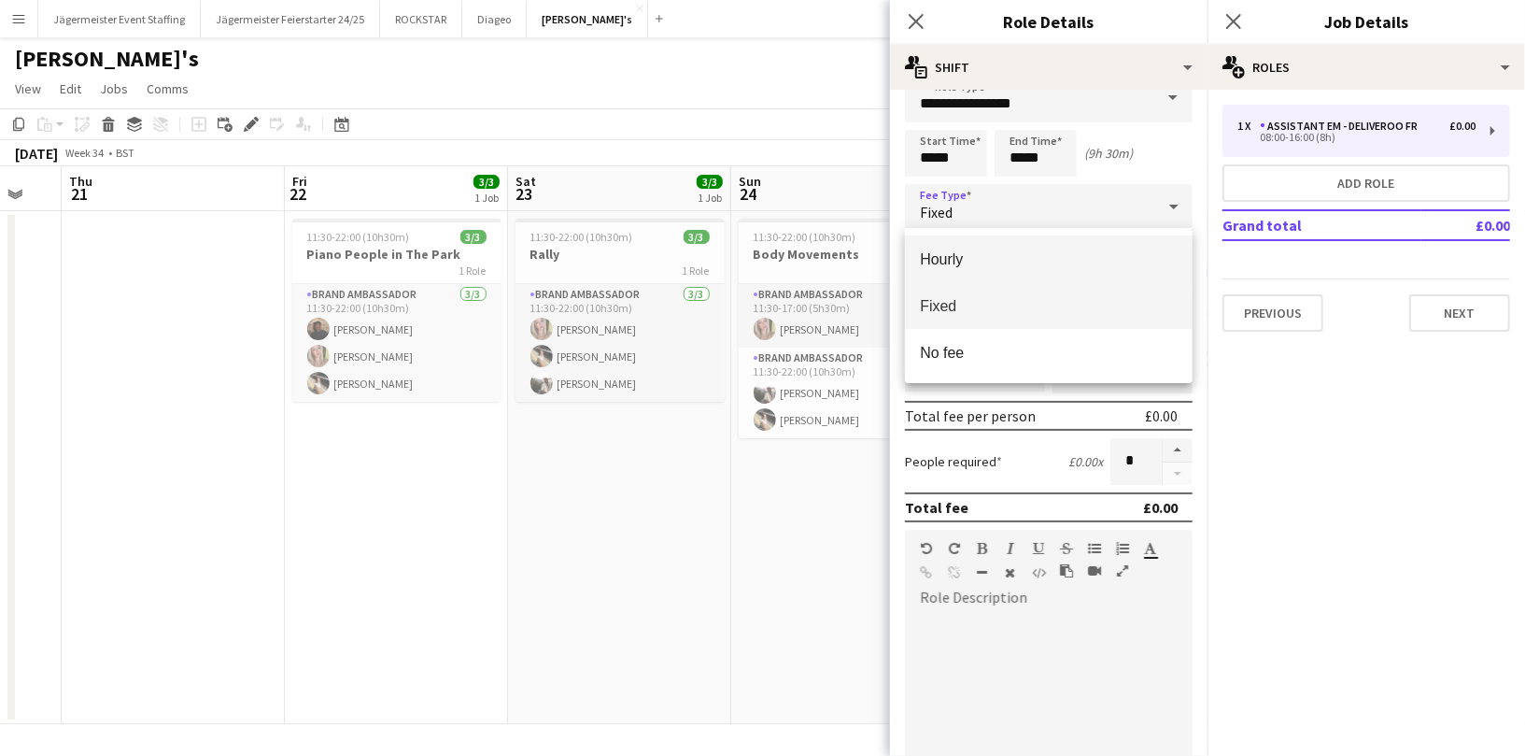
click at [1057, 255] on span "Hourly" at bounding box center [1049, 259] width 258 height 18
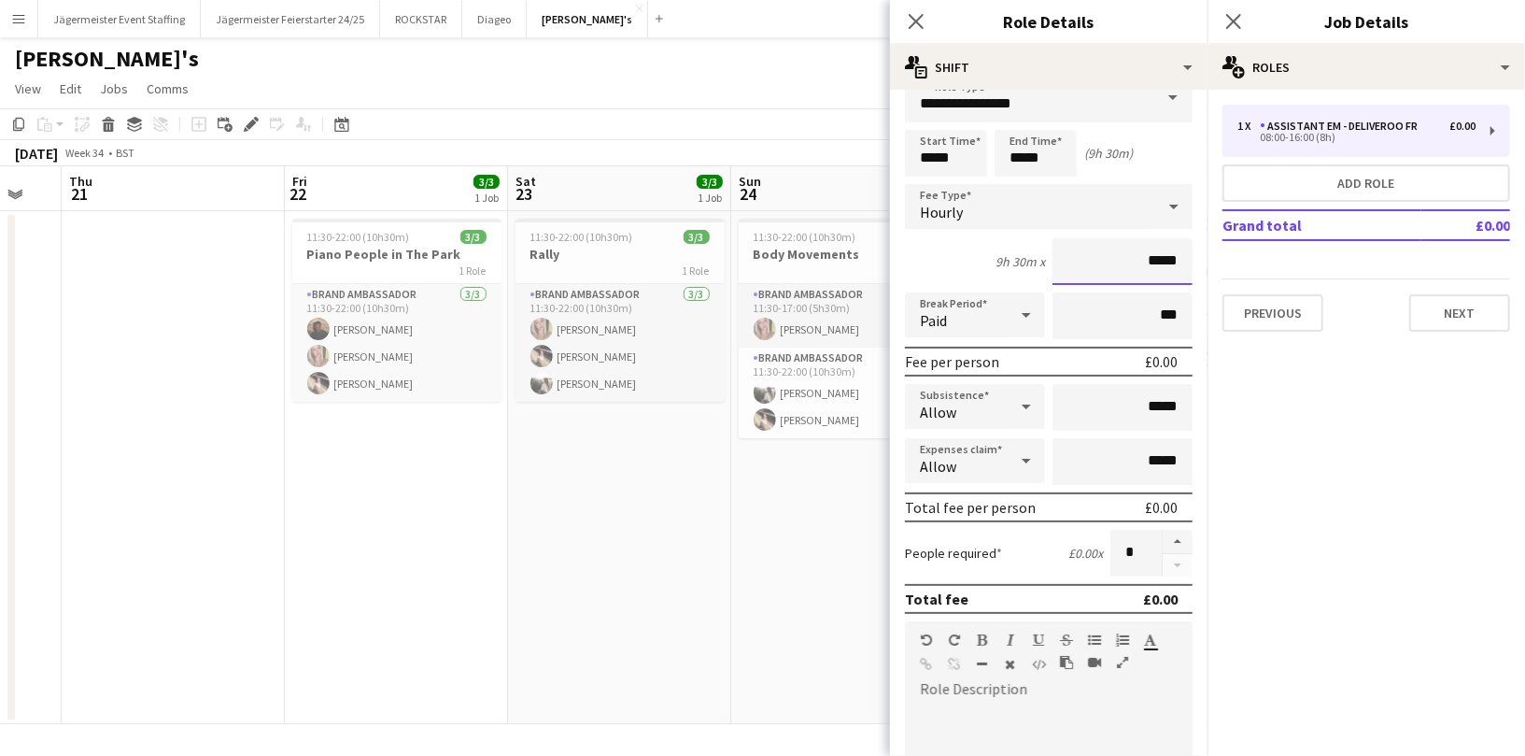
drag, startPoint x: 1185, startPoint y: 259, endPoint x: 997, endPoint y: 259, distance: 188.7
click at [997, 259] on div "9h 30m x *****" at bounding box center [1049, 261] width 288 height 47
type input "******"
click at [1179, 539] on button "button" at bounding box center [1178, 542] width 30 height 24
type input "*"
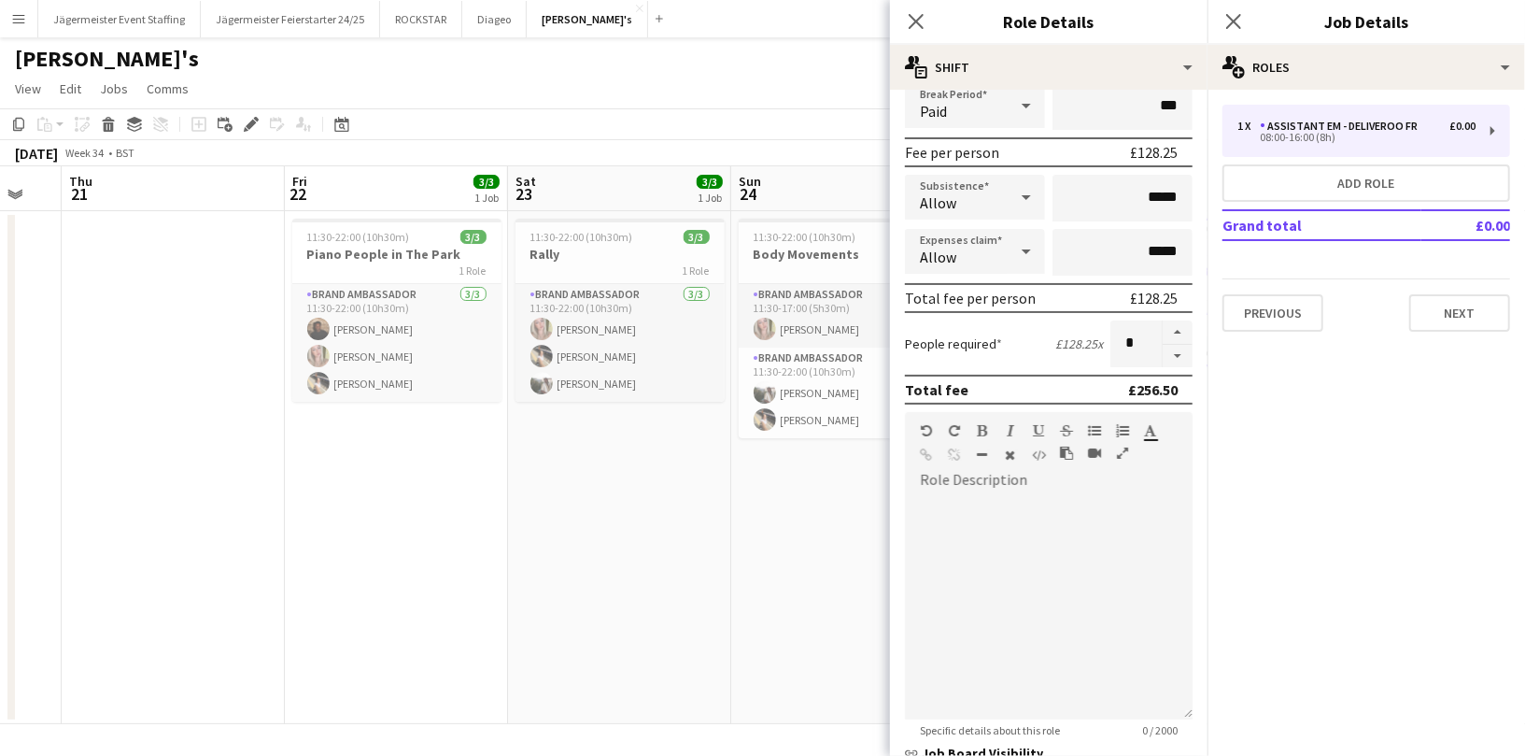
scroll to position [504, 0]
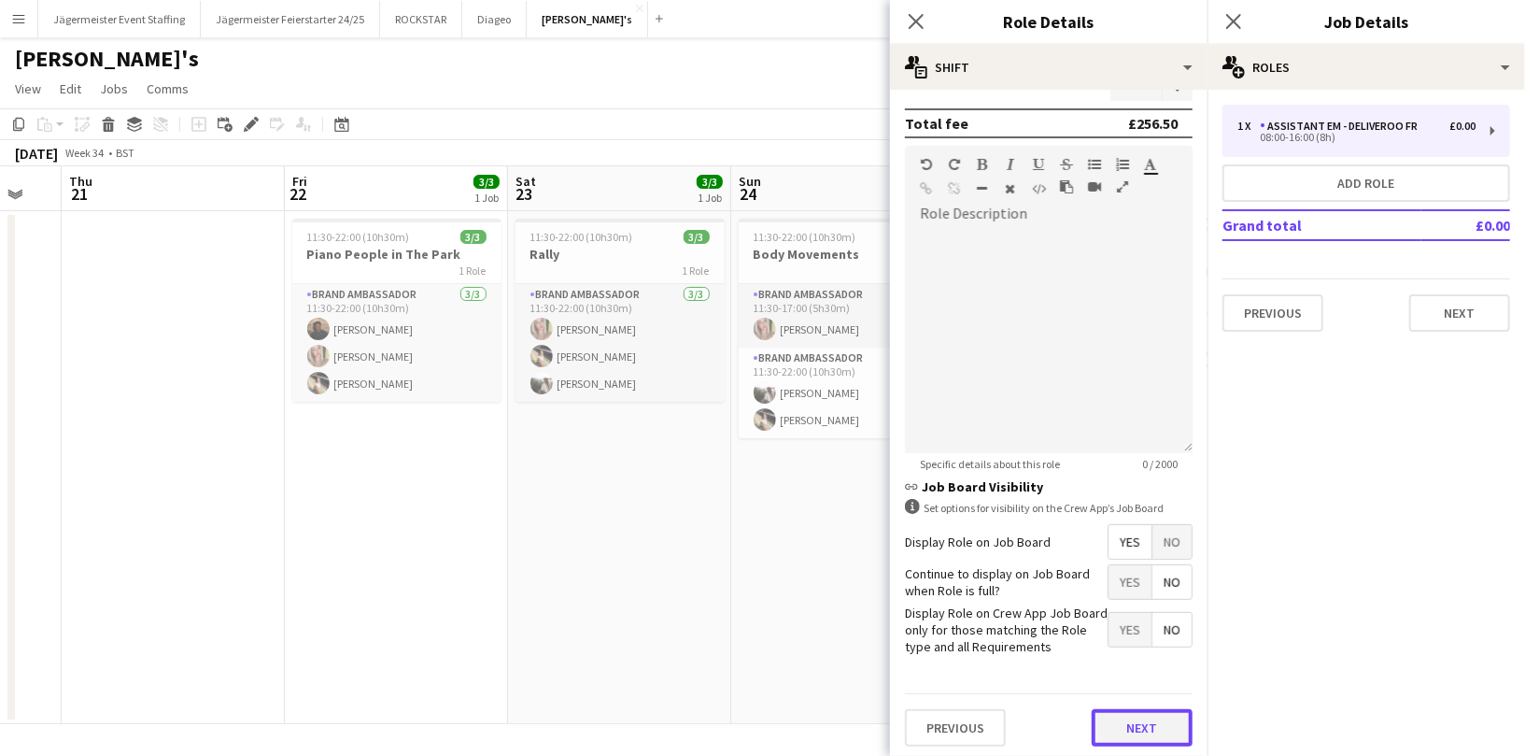
click at [1134, 715] on button "Next" at bounding box center [1142, 727] width 101 height 37
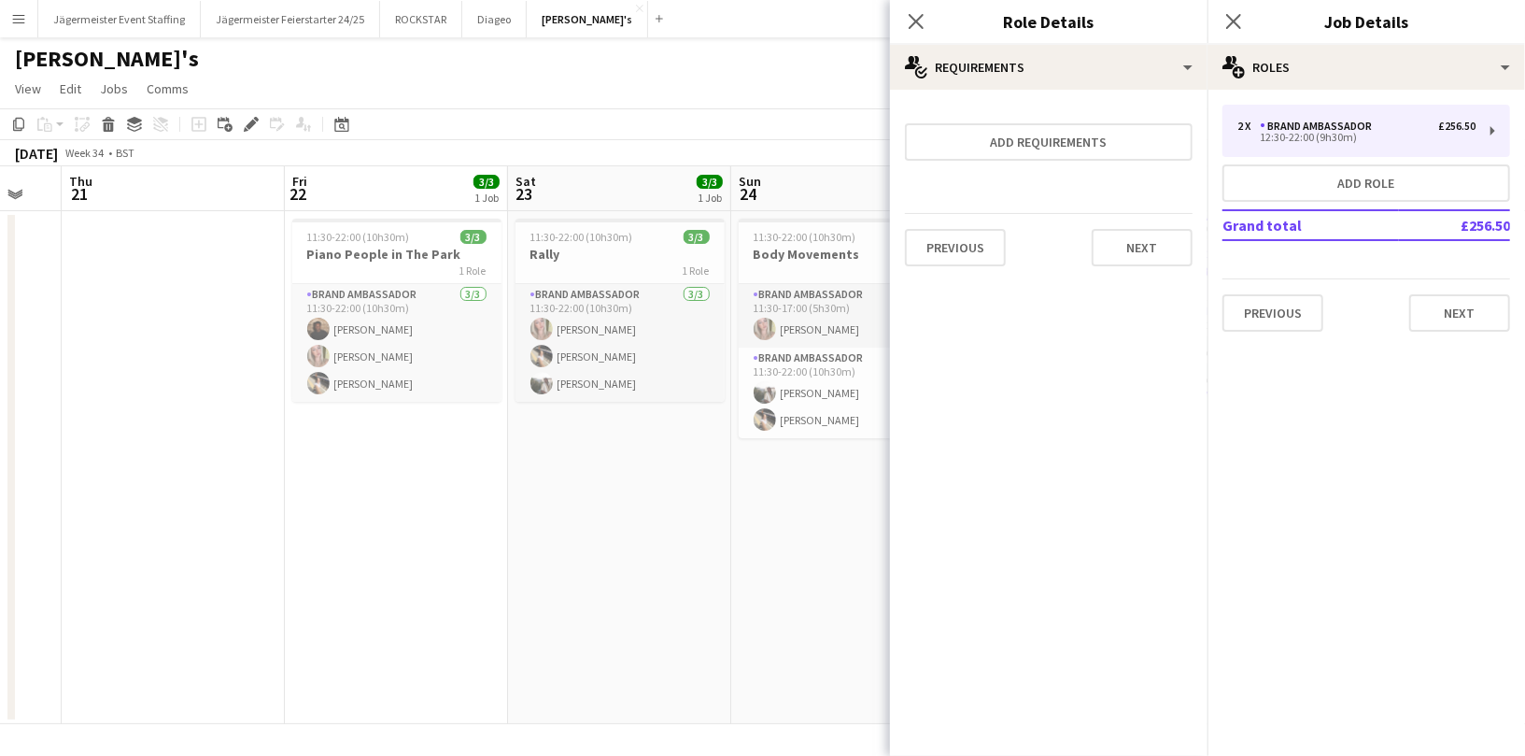
scroll to position [0, 0]
click at [1167, 238] on button "Next" at bounding box center [1142, 247] width 101 height 37
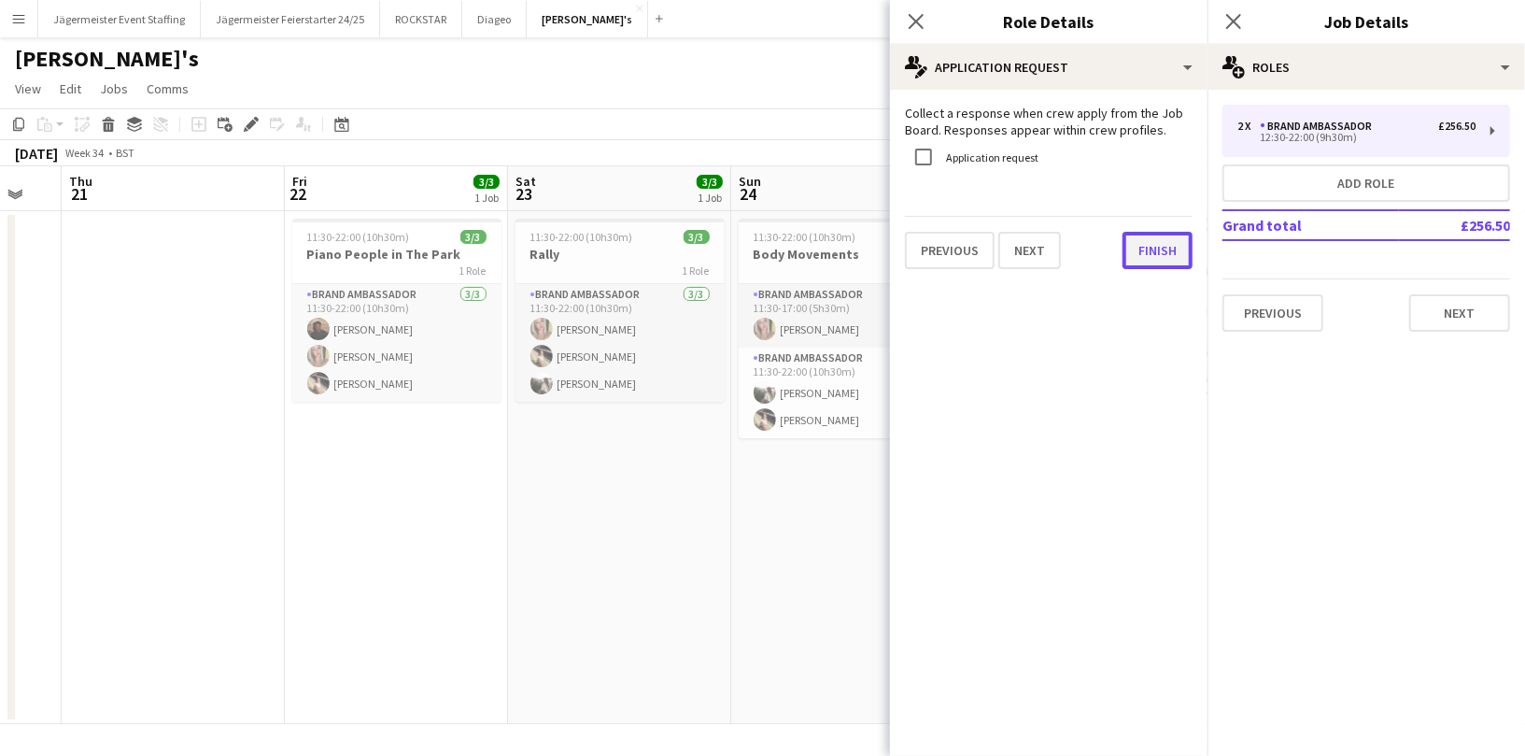
click at [1165, 255] on button "Finish" at bounding box center [1158, 250] width 70 height 37
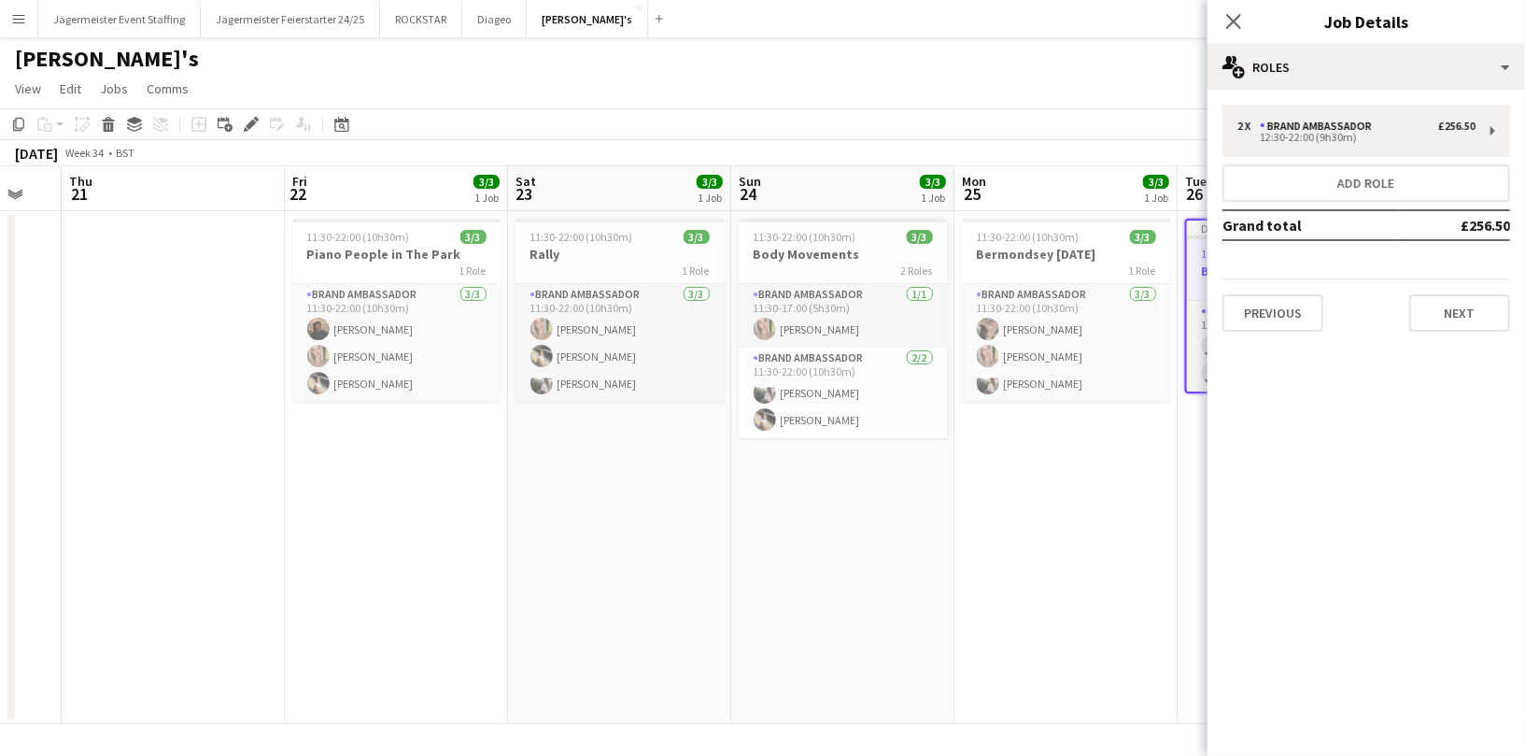
click at [1035, 576] on app-date-cell "11:30-22:00 (10h30m) 3/3 Bermondsey [DATE] 1 Role Brand Ambassador [DATE] 11:30…" at bounding box center [1065, 467] width 223 height 513
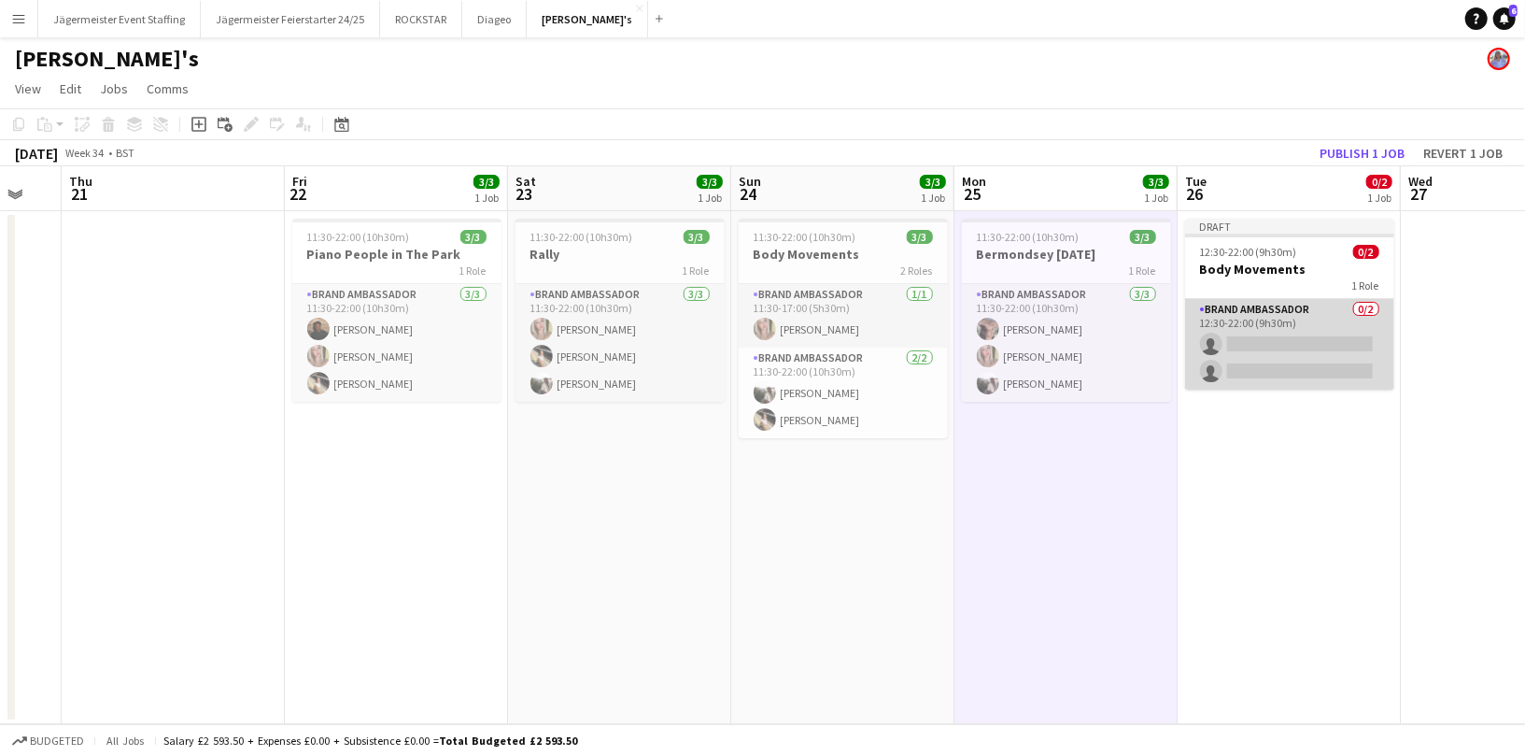
click at [1282, 348] on app-card-role "Brand Ambassador 0/2 12:30-22:00 (9h30m) single-neutral-actions single-neutral-…" at bounding box center [1289, 344] width 209 height 91
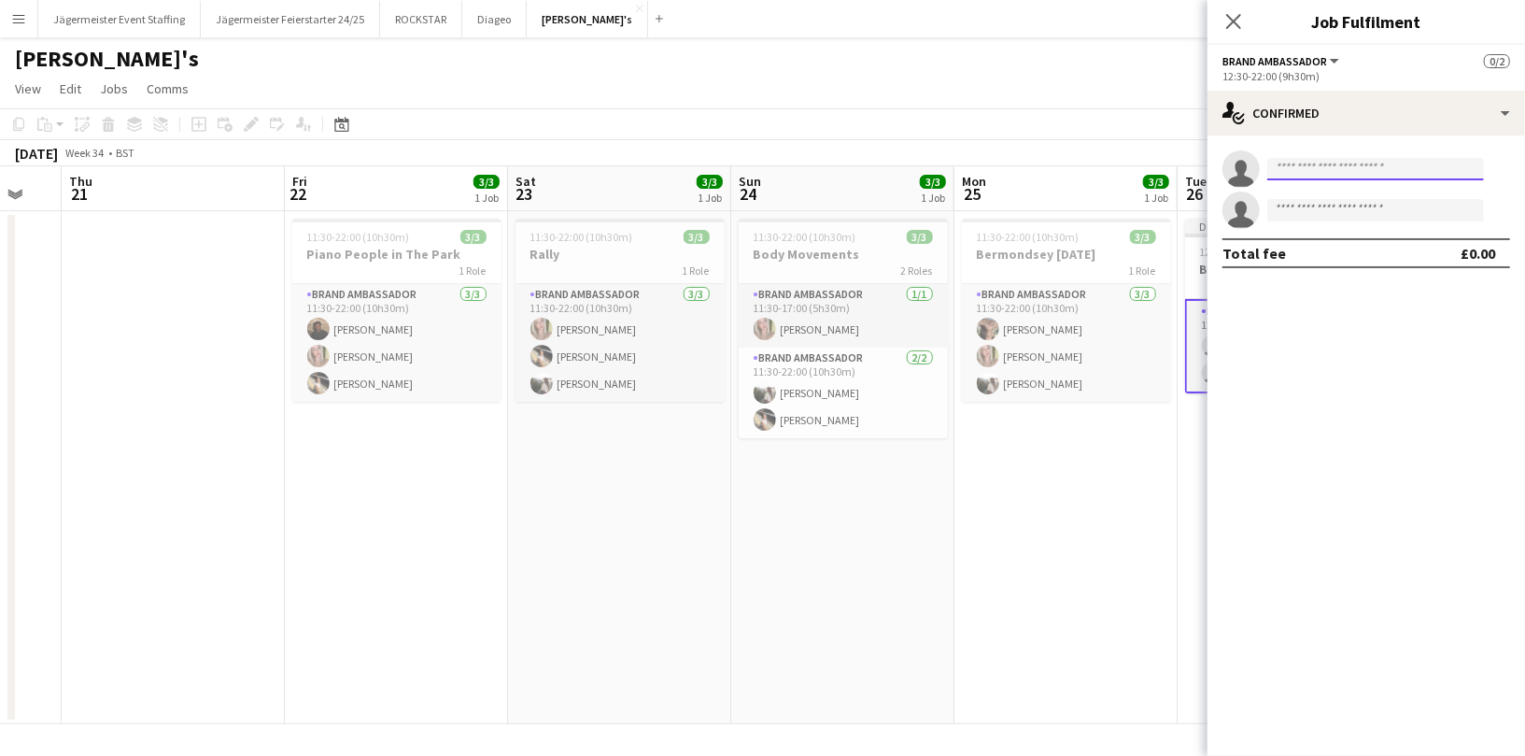
click at [1380, 170] on input at bounding box center [1375, 169] width 217 height 22
type input "*"
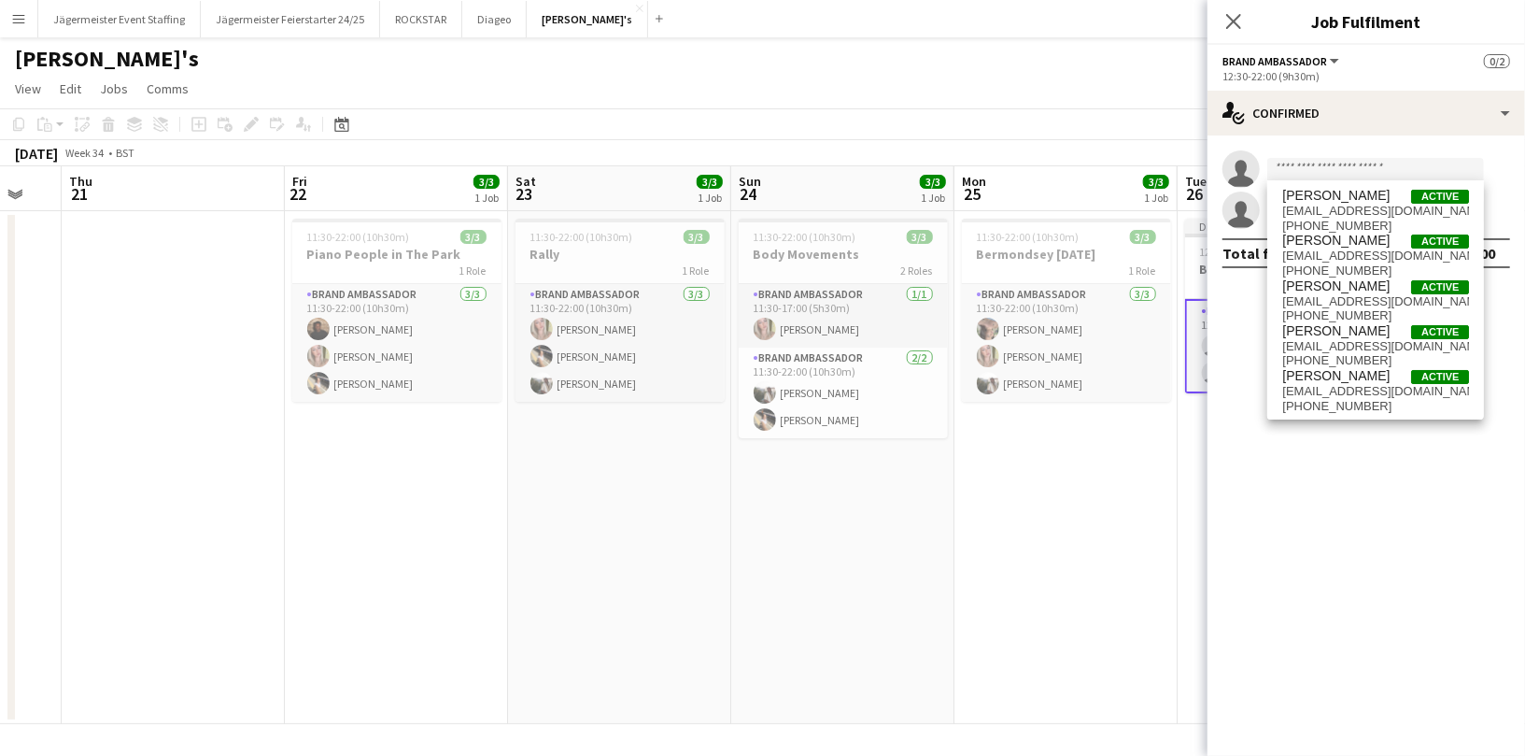
click at [1121, 477] on app-date-cell "11:30-22:00 (10h30m) 3/3 Bermondsey [DATE] 1 Role Brand Ambassador [DATE] 11:30…" at bounding box center [1065, 467] width 223 height 513
